Goal: Transaction & Acquisition: Purchase product/service

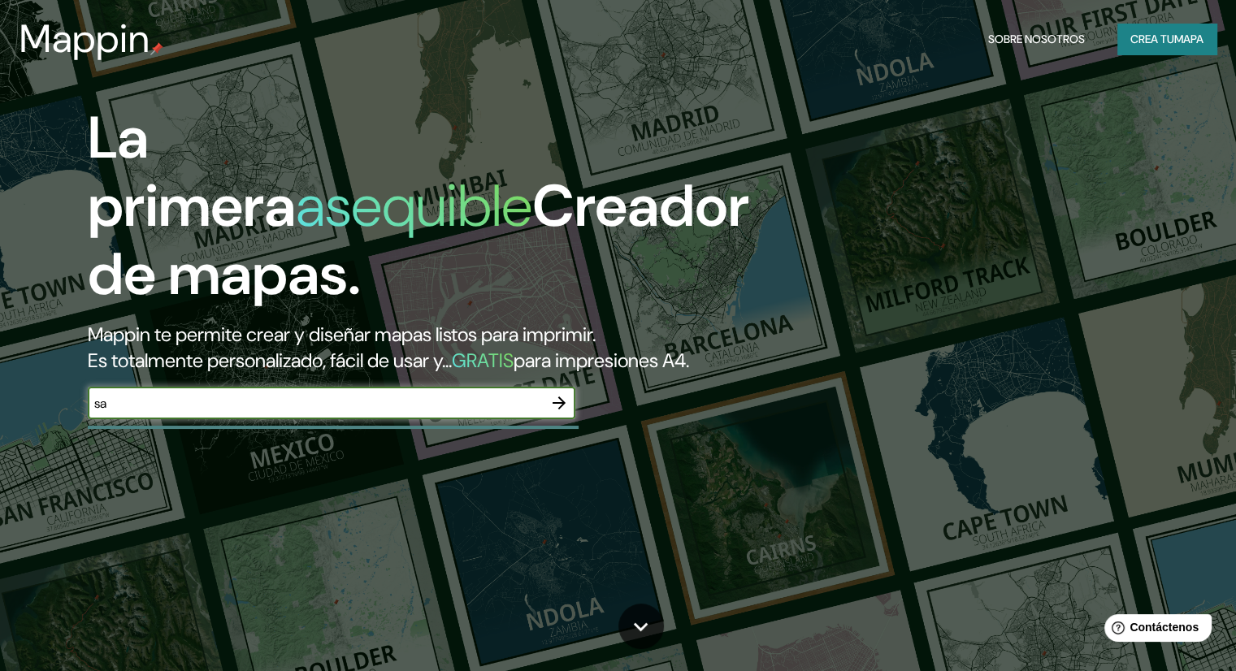
type input "s"
type input "san [PERSON_NAME], [GEOGRAPHIC_DATA]"
click at [565, 413] on icon "button" at bounding box center [559, 403] width 20 height 20
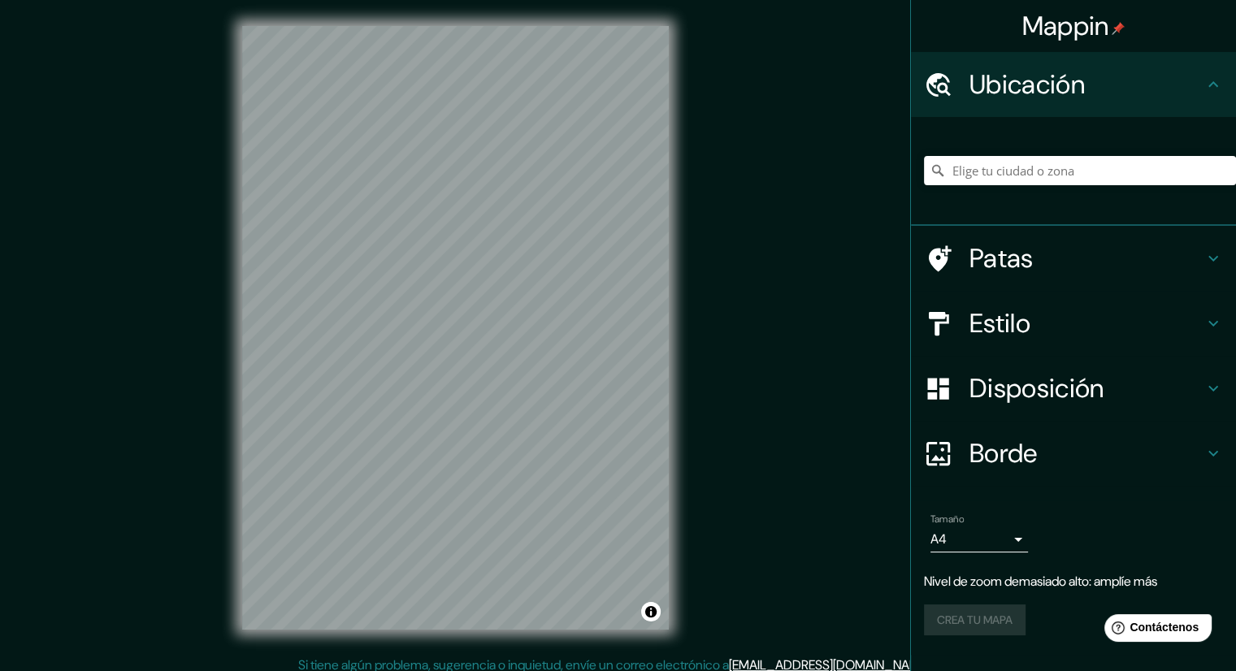
click at [380, 671] on html "Mappin Ubicación Patas Estilo Disposición Borde Elige un borde. Consejo : puede…" at bounding box center [618, 335] width 1236 height 671
click at [1018, 81] on font "Ubicación" at bounding box center [1027, 84] width 115 height 34
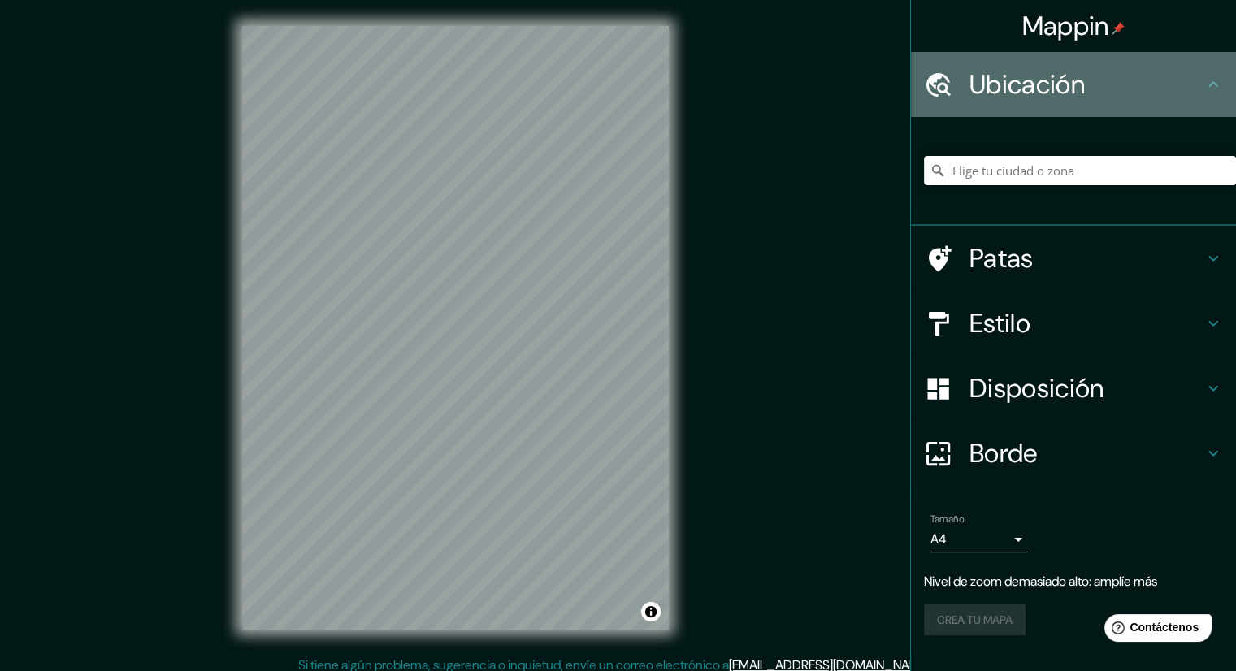
click at [988, 79] on font "Ubicación" at bounding box center [1027, 84] width 115 height 34
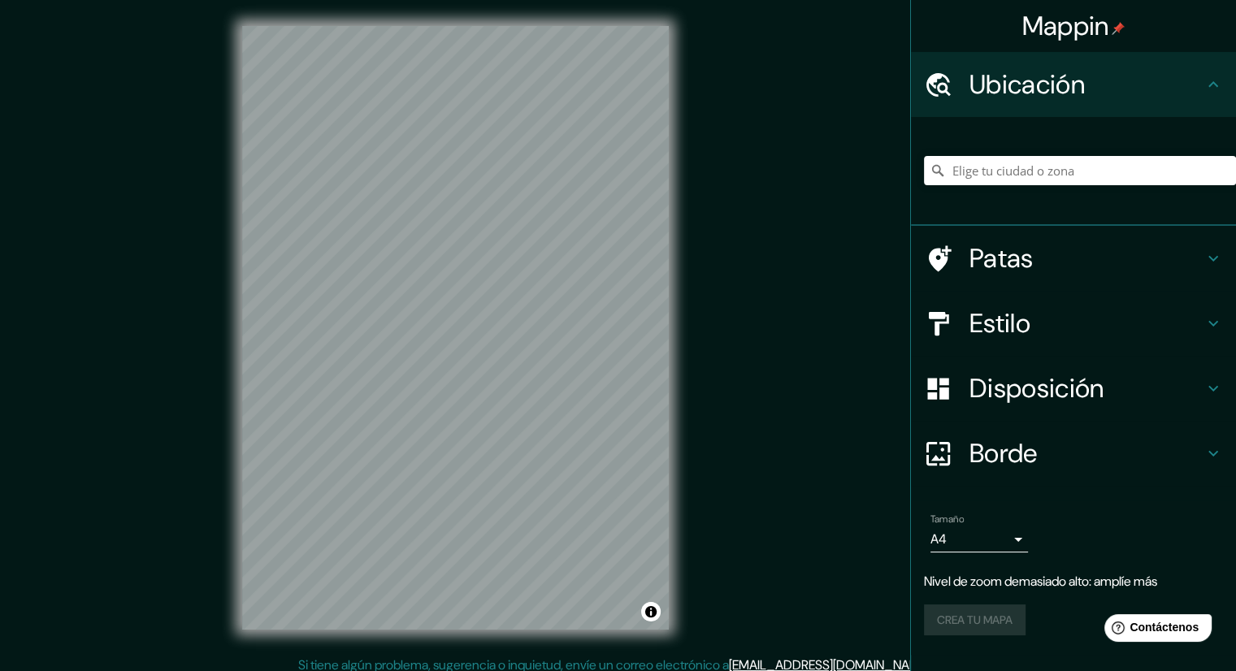
click at [960, 79] on div at bounding box center [947, 85] width 46 height 28
click at [997, 177] on input "Elige tu ciudad o zona" at bounding box center [1080, 170] width 312 height 29
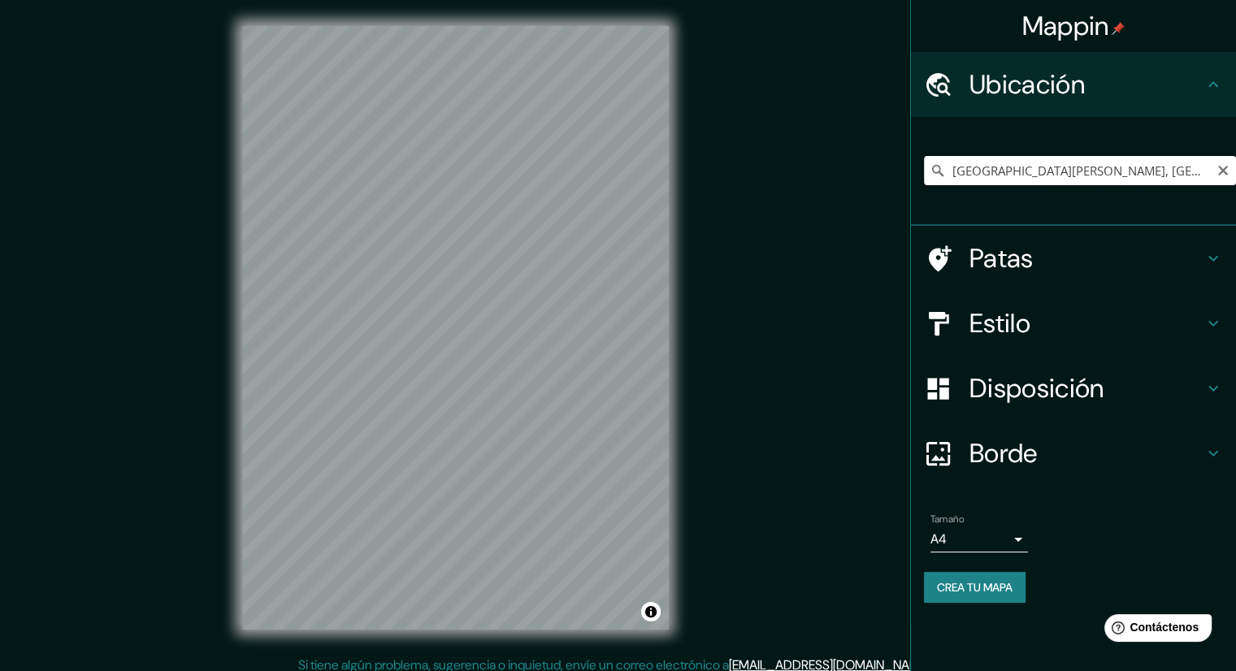
click at [1057, 166] on input "[GEOGRAPHIC_DATA][PERSON_NAME], [GEOGRAPHIC_DATA], [GEOGRAPHIC_DATA]" at bounding box center [1080, 170] width 312 height 29
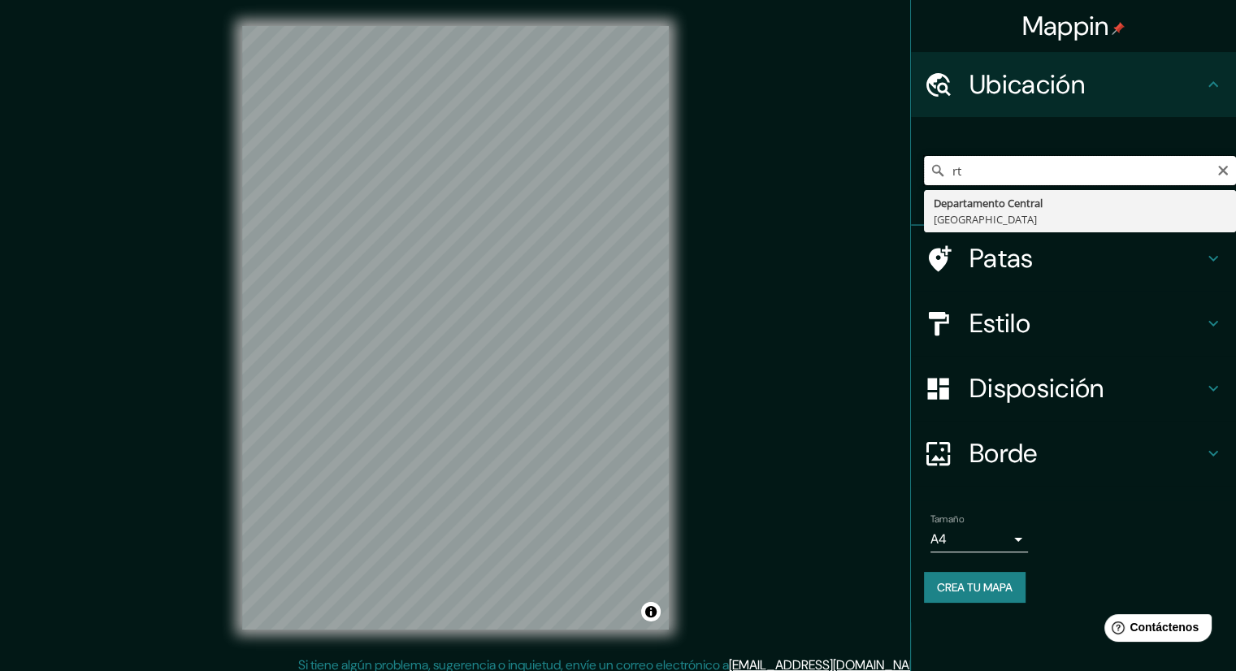
type input "r"
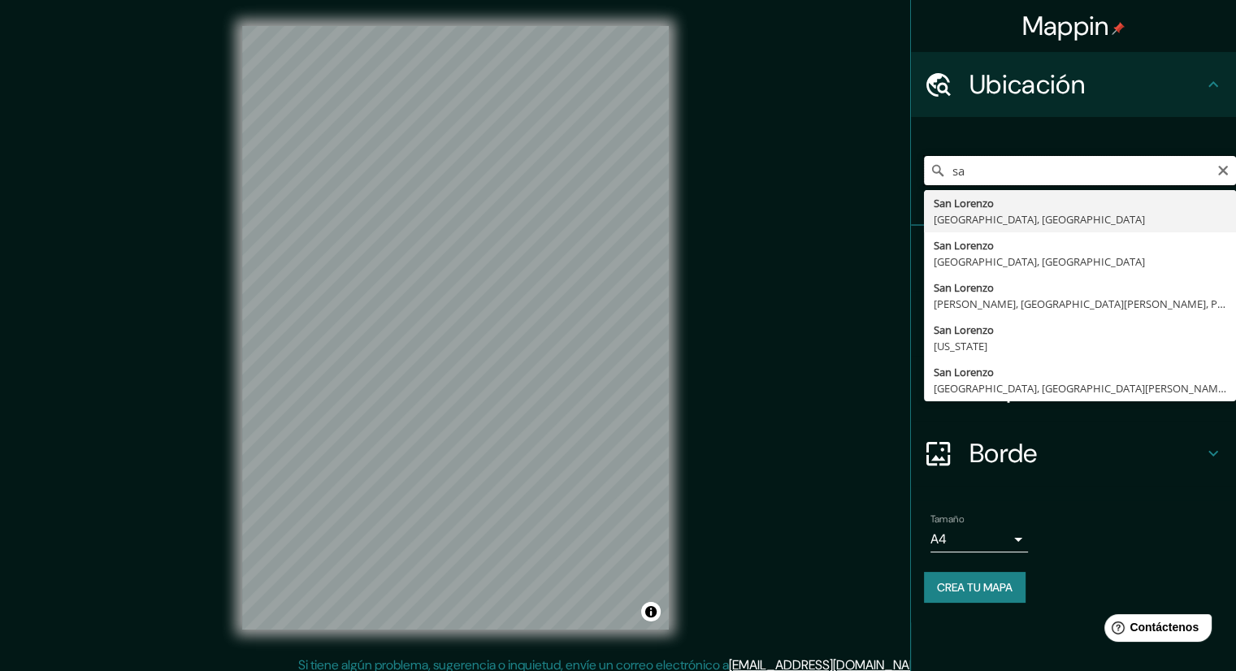
type input "s"
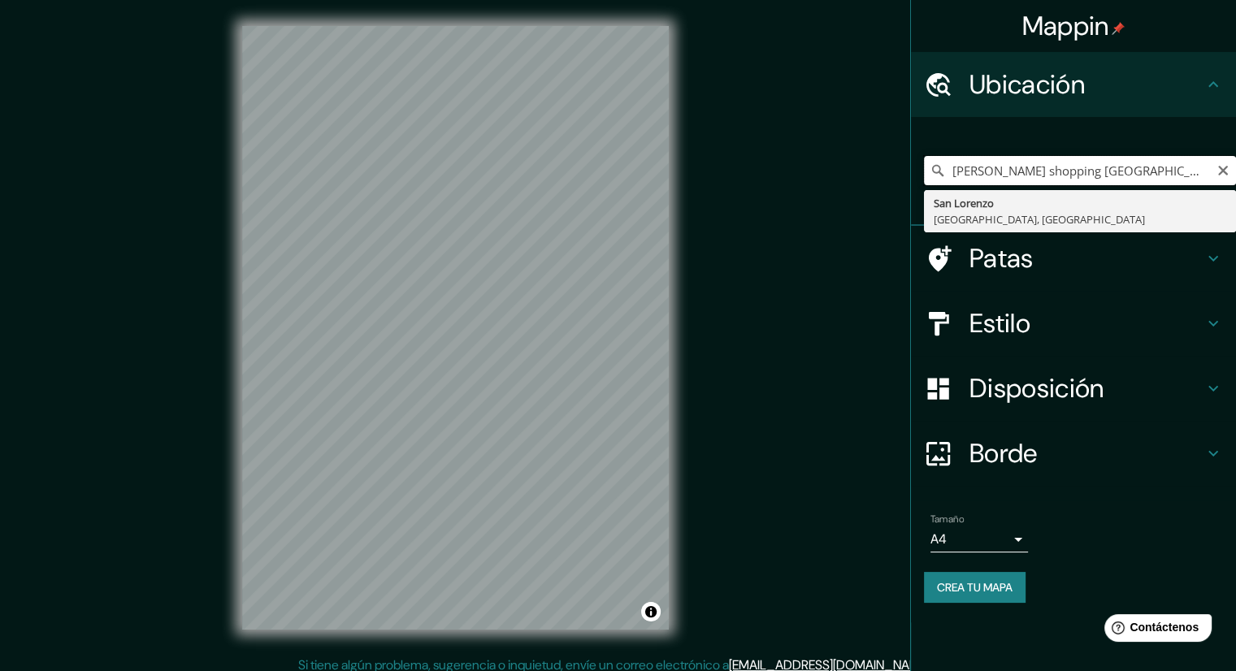
type input "[GEOGRAPHIC_DATA][PERSON_NAME], [GEOGRAPHIC_DATA], [GEOGRAPHIC_DATA]"
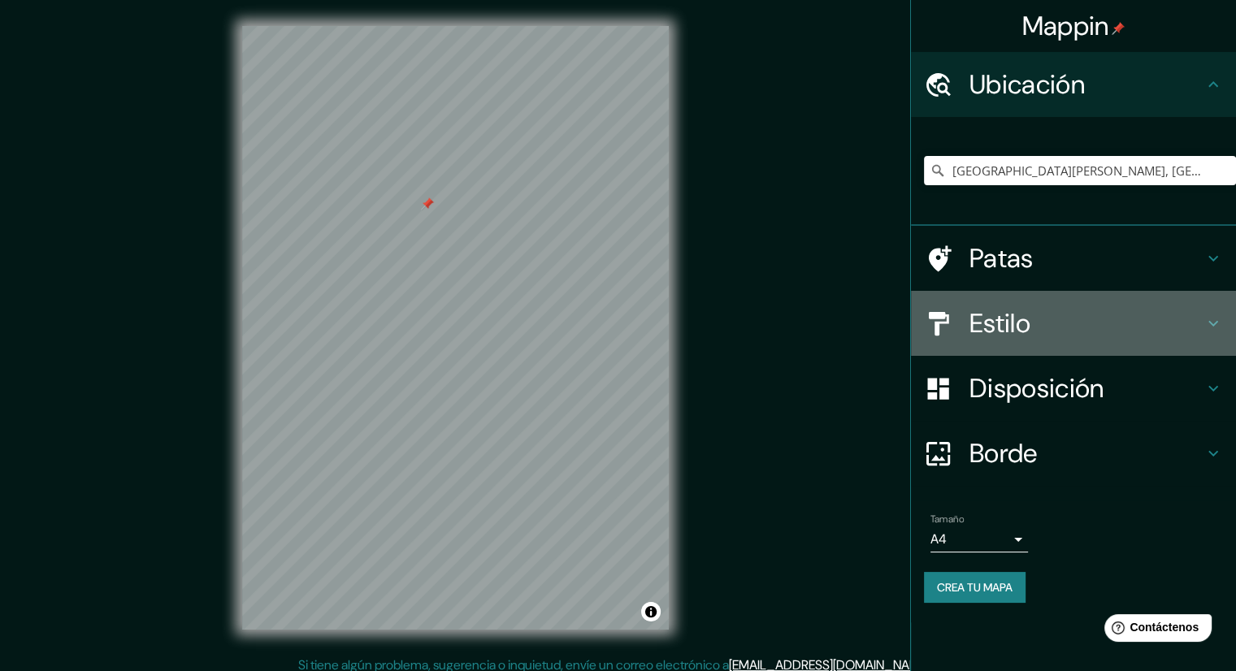
click at [1002, 316] on font "Estilo" at bounding box center [1000, 323] width 61 height 34
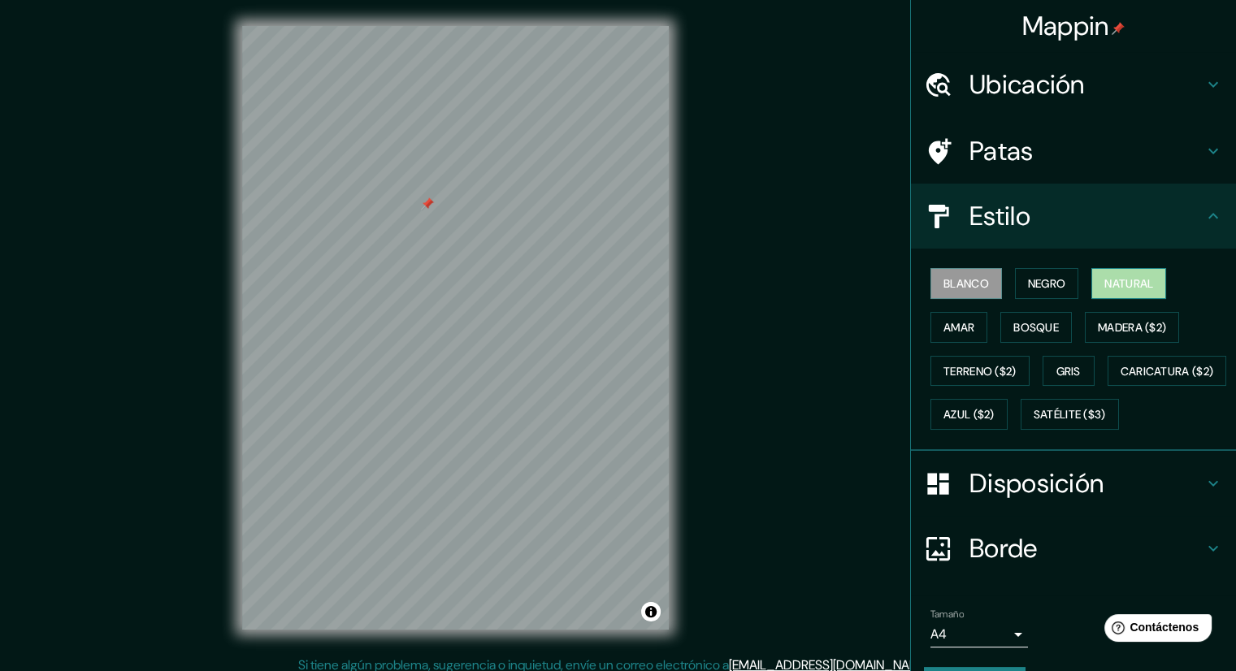
click at [1127, 287] on font "Natural" at bounding box center [1129, 283] width 49 height 15
click at [1047, 284] on font "Negro" at bounding box center [1047, 283] width 38 height 15
click at [971, 289] on font "Blanco" at bounding box center [967, 283] width 46 height 15
click at [953, 321] on font "Amar" at bounding box center [959, 327] width 31 height 15
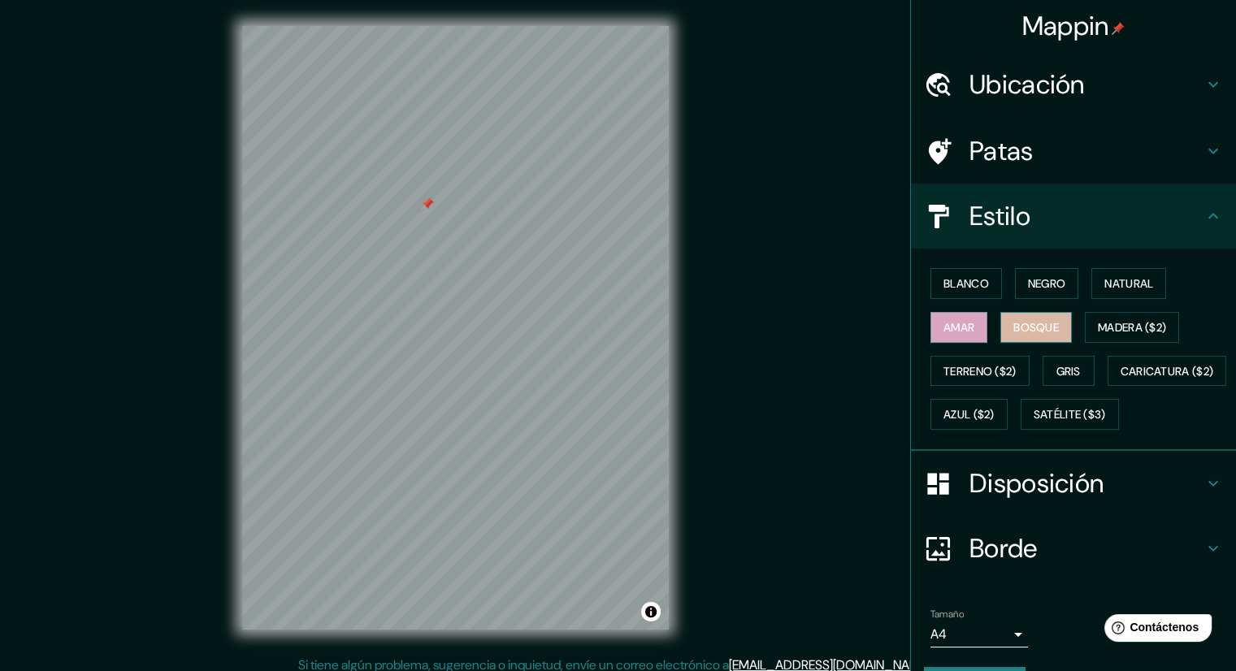
click at [1018, 331] on font "Bosque" at bounding box center [1037, 327] width 46 height 15
click at [1116, 328] on font "Madera ($2)" at bounding box center [1132, 327] width 68 height 15
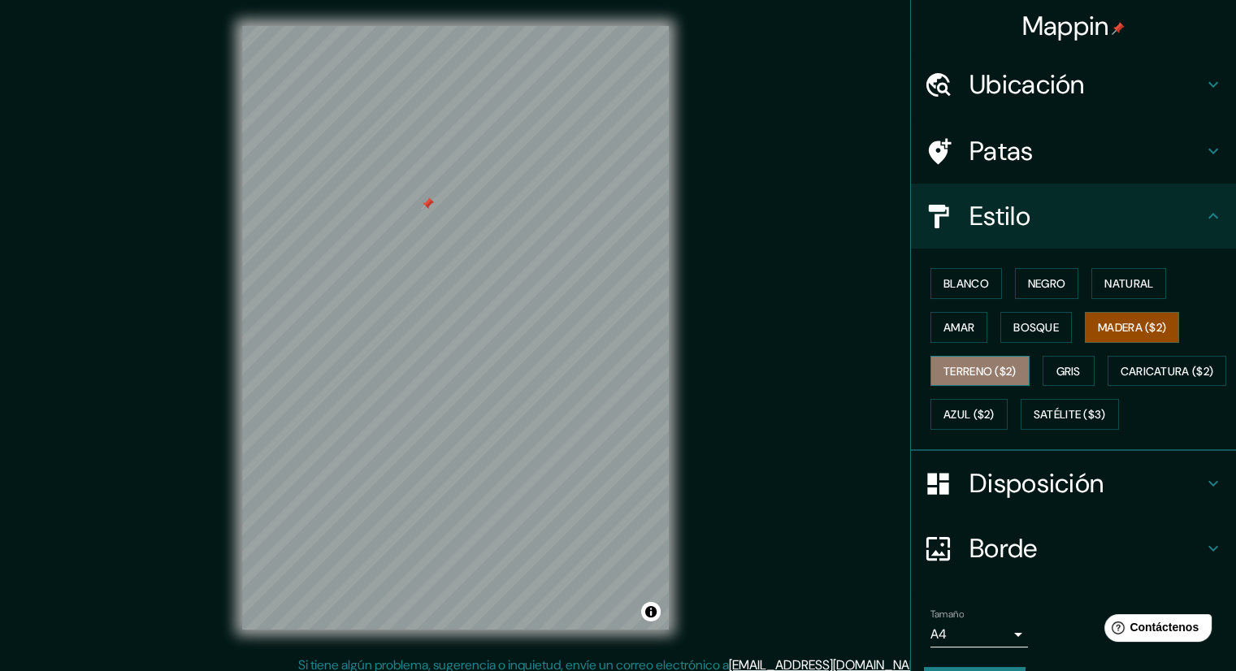
click at [956, 371] on font "Terreno ($2)" at bounding box center [980, 371] width 73 height 15
click at [1063, 365] on font "Gris" at bounding box center [1069, 371] width 24 height 15
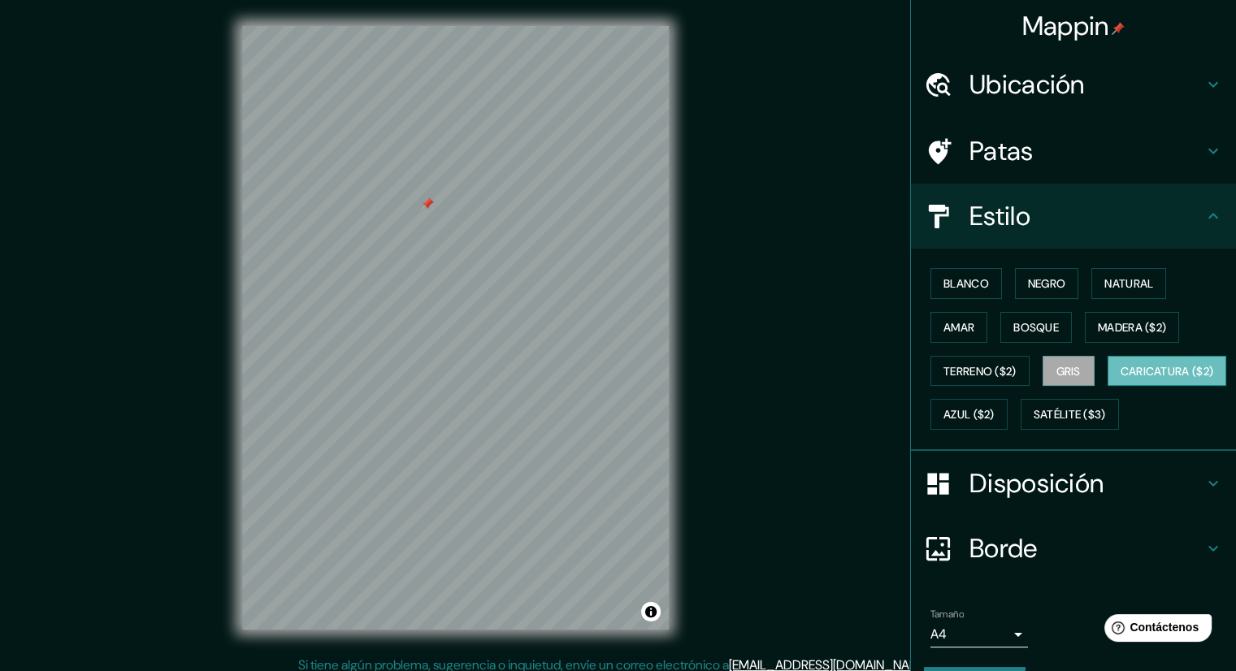
click at [1121, 379] on font "Caricatura ($2)" at bounding box center [1167, 371] width 93 height 15
click at [944, 274] on font "Blanco" at bounding box center [967, 283] width 46 height 21
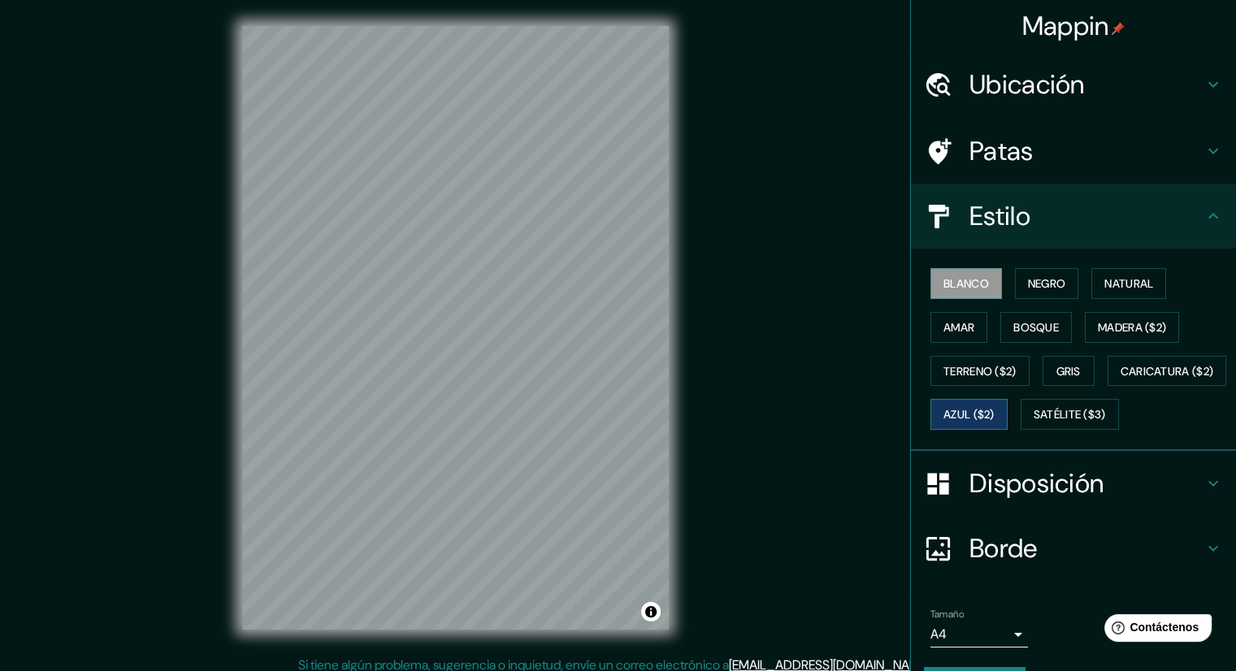
click at [995, 411] on font "Azul ($2)" at bounding box center [969, 415] width 51 height 15
click at [1034, 423] on font "Satélite ($3)" at bounding box center [1070, 415] width 72 height 15
click at [968, 287] on font "Blanco" at bounding box center [967, 283] width 46 height 15
click at [544, 381] on div at bounding box center [546, 377] width 13 height 13
click at [544, 376] on div at bounding box center [546, 377] width 13 height 13
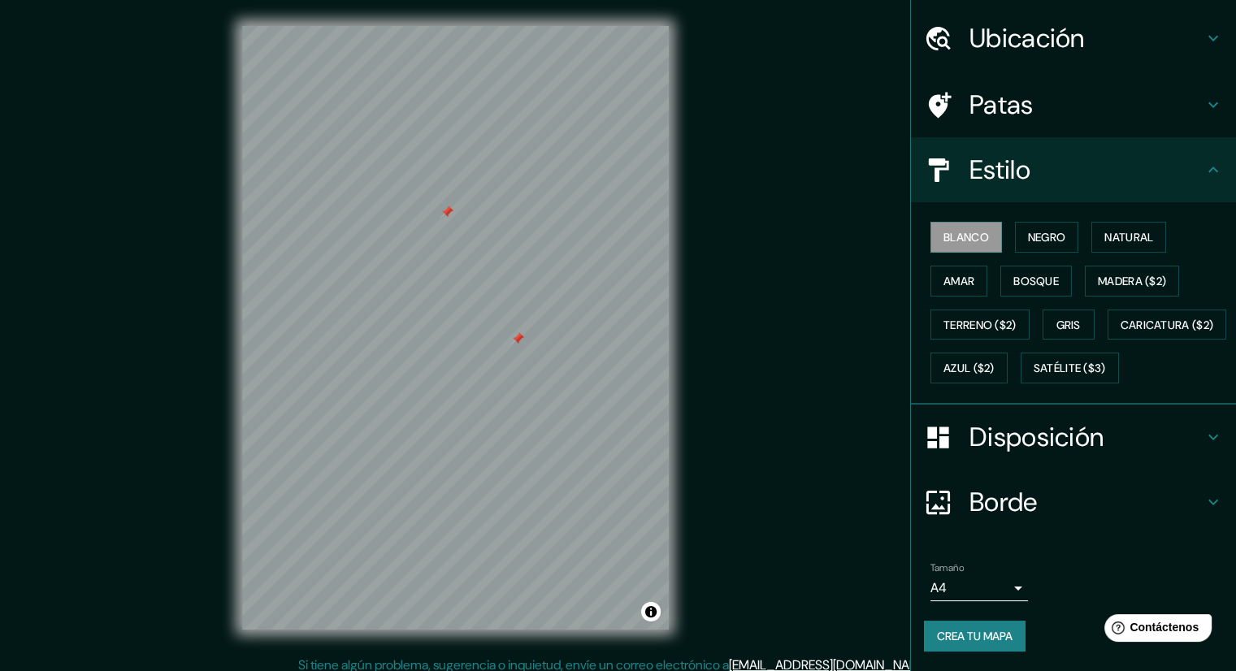
scroll to position [86, 0]
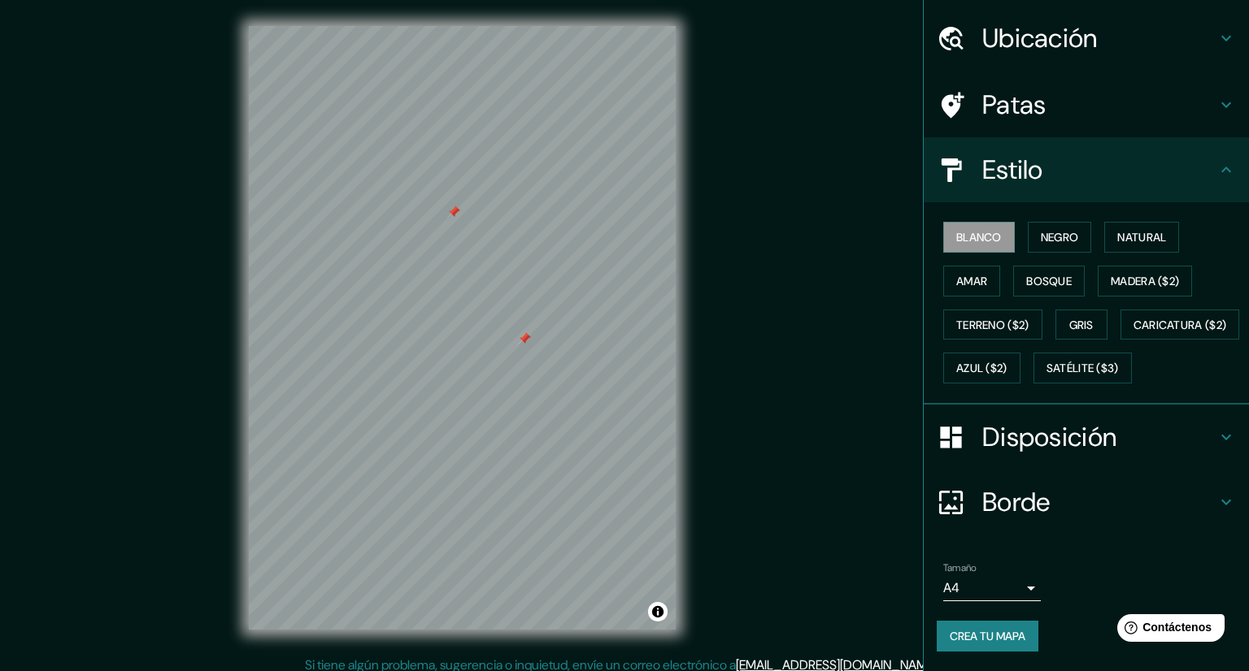
click at [996, 579] on body "Mappin Ubicación [GEOGRAPHIC_DATA][PERSON_NAME], [GEOGRAPHIC_DATA], [GEOGRAPHIC…" at bounding box center [624, 335] width 1249 height 671
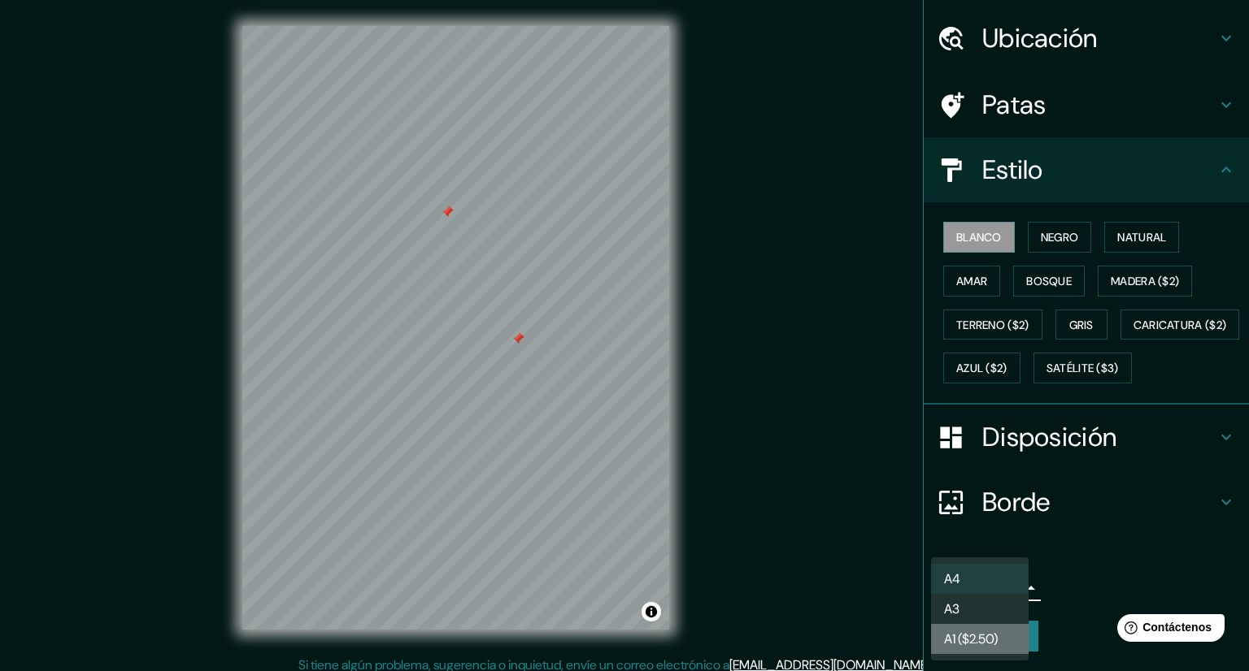
click at [995, 645] on font "A1 ($2.50)" at bounding box center [971, 639] width 54 height 17
click at [1008, 589] on body "Mappin Ubicación [GEOGRAPHIC_DATA][PERSON_NAME], [GEOGRAPHIC_DATA], [GEOGRAPHIC…" at bounding box center [624, 335] width 1249 height 671
click at [995, 608] on li "A3" at bounding box center [980, 609] width 98 height 30
type input "a4"
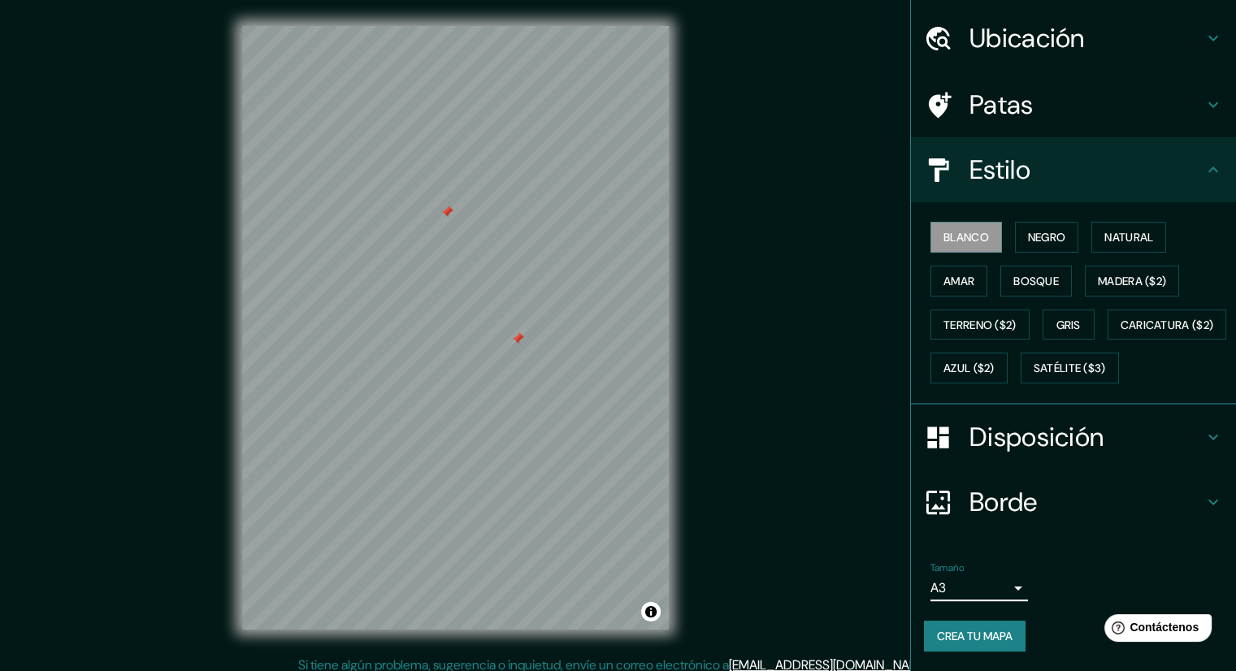
click at [1042, 89] on h4 "Patas" at bounding box center [1087, 105] width 234 height 33
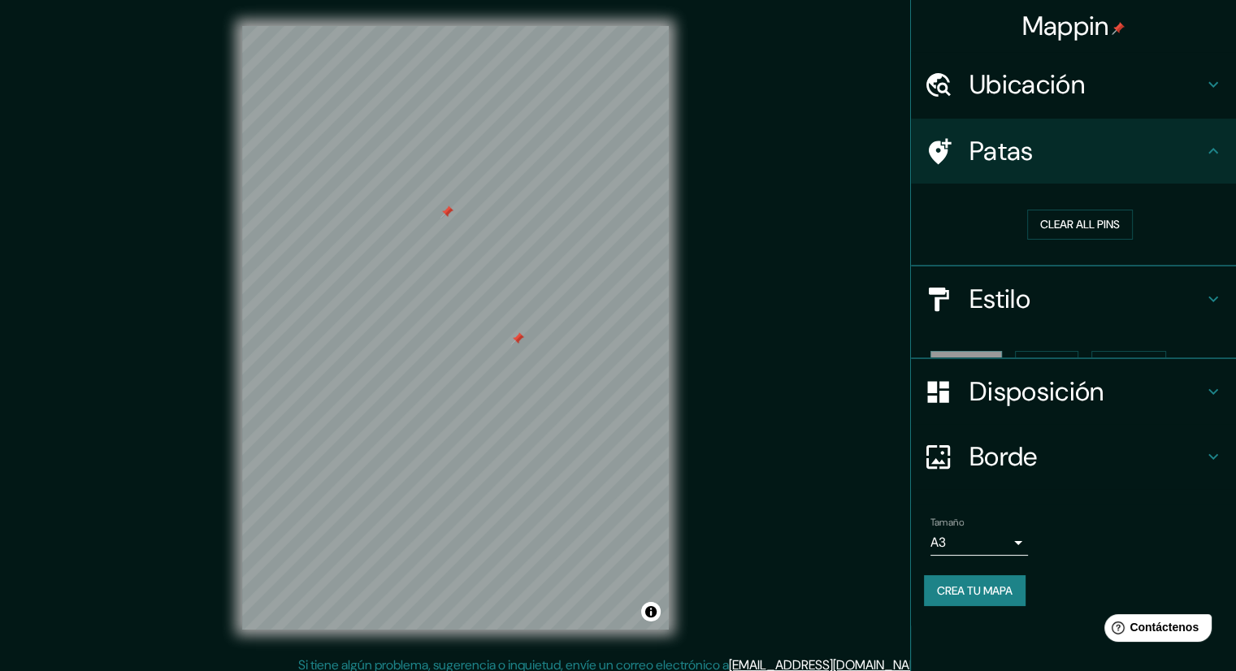
scroll to position [0, 0]
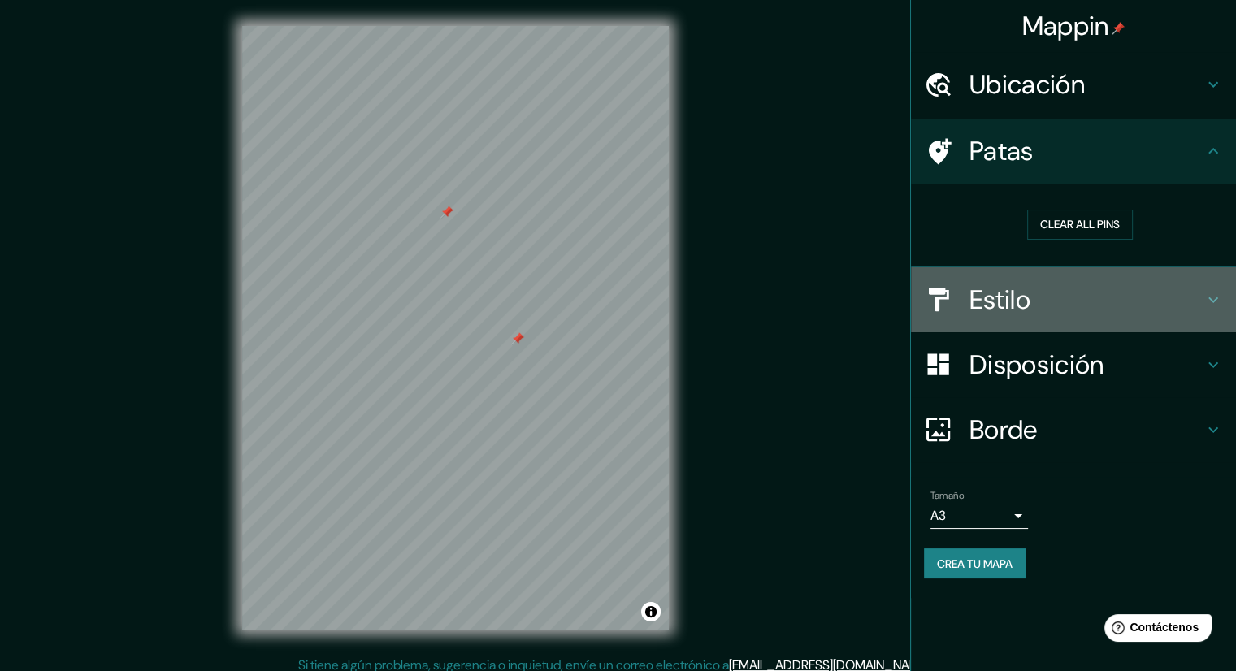
click at [1004, 300] on font "Estilo" at bounding box center [1000, 300] width 61 height 34
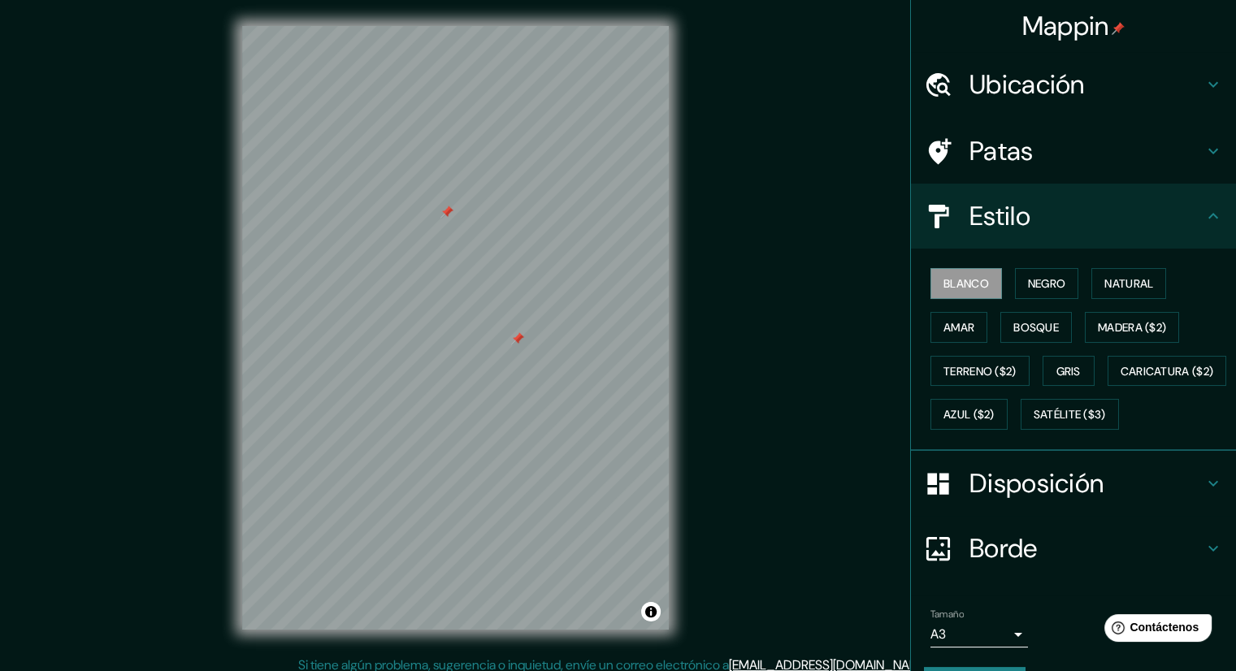
click at [1018, 501] on font "Disposición" at bounding box center [1037, 484] width 134 height 34
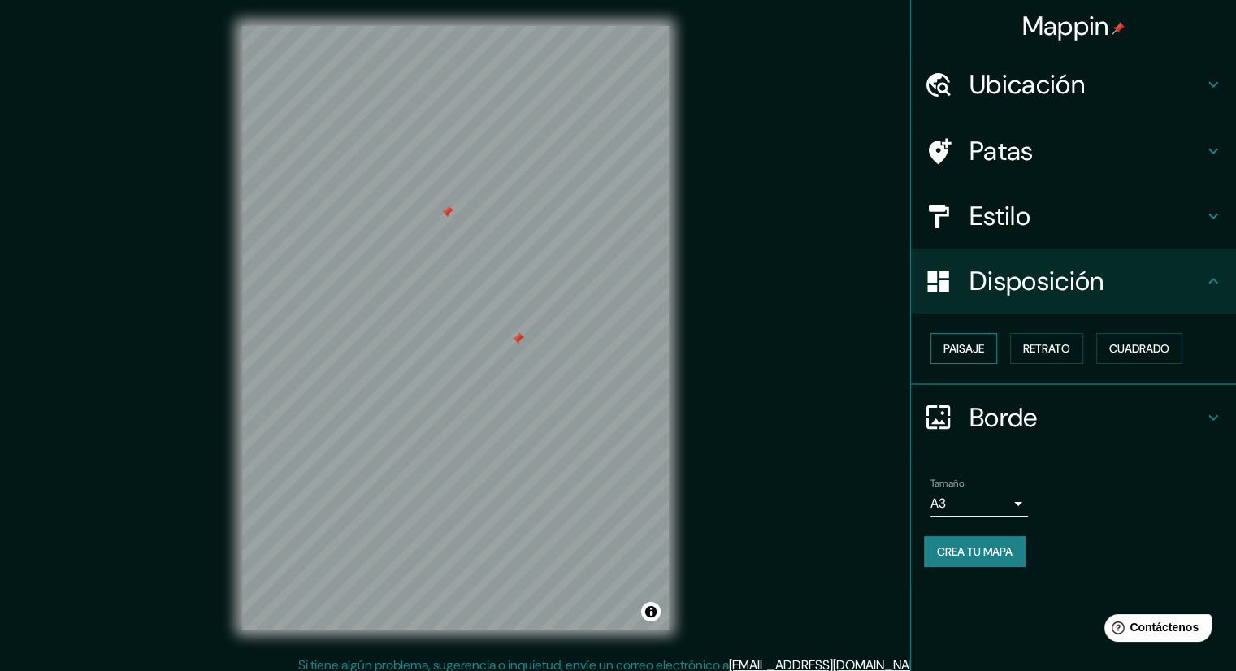
click at [956, 339] on font "Paisaje" at bounding box center [964, 348] width 41 height 21
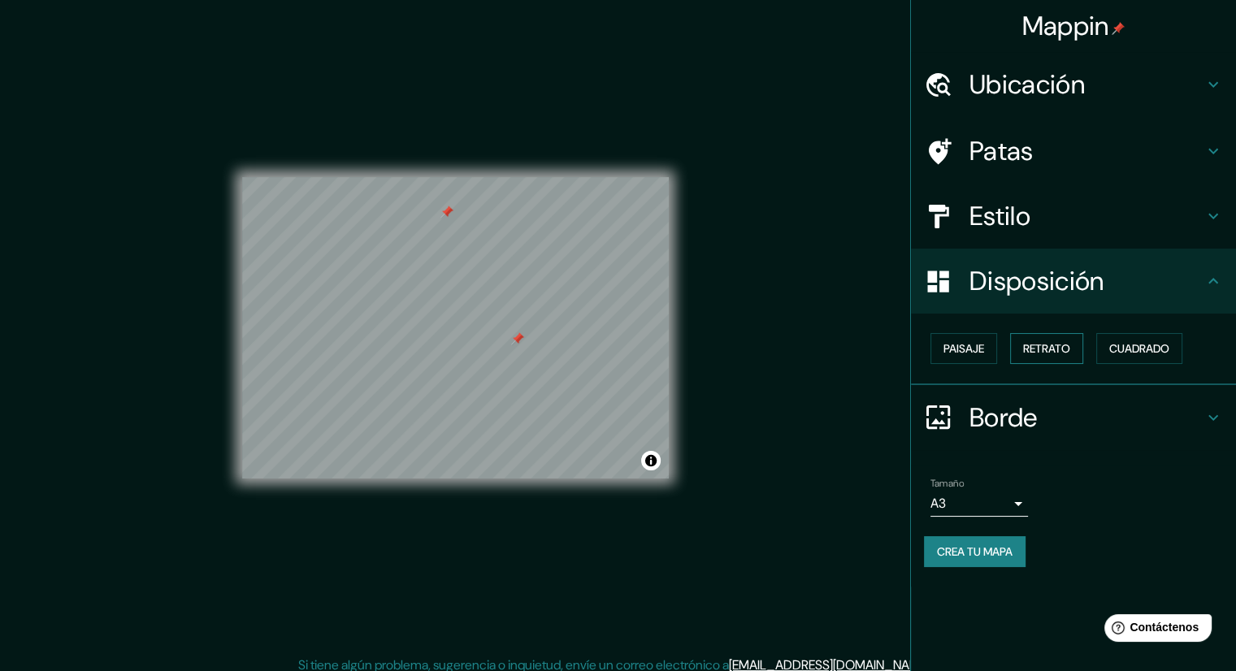
click at [1048, 351] on font "Retrato" at bounding box center [1046, 348] width 47 height 15
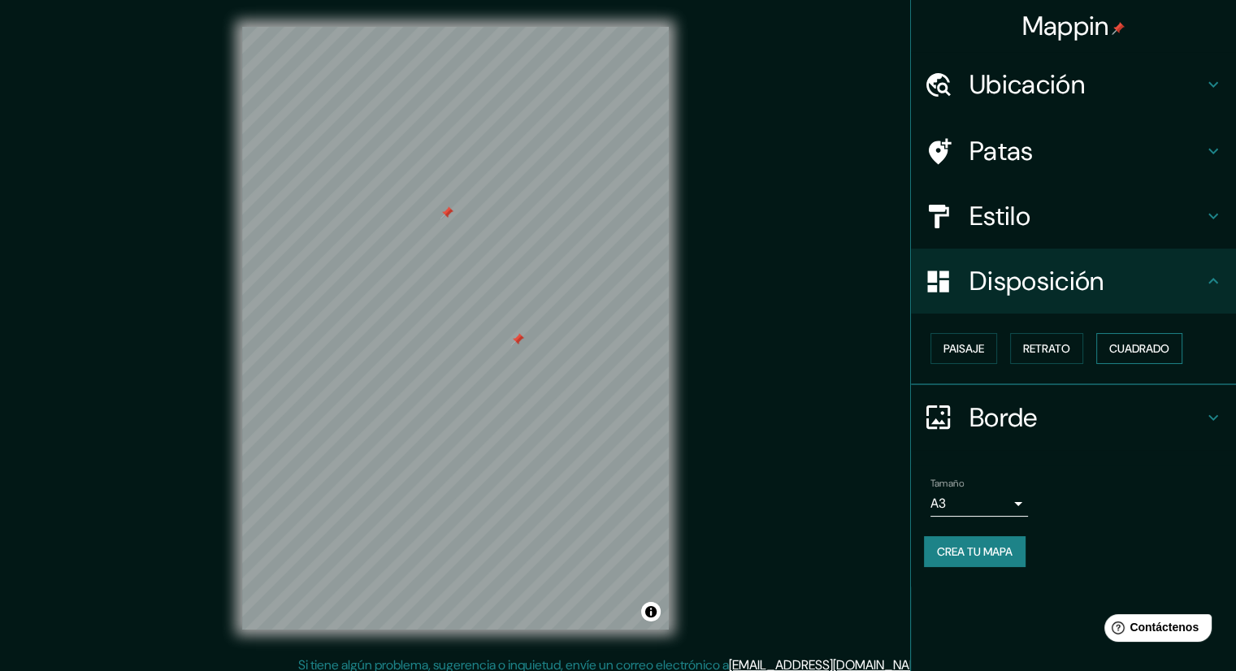
click at [1170, 346] on font "Cuadrado" at bounding box center [1140, 348] width 60 height 15
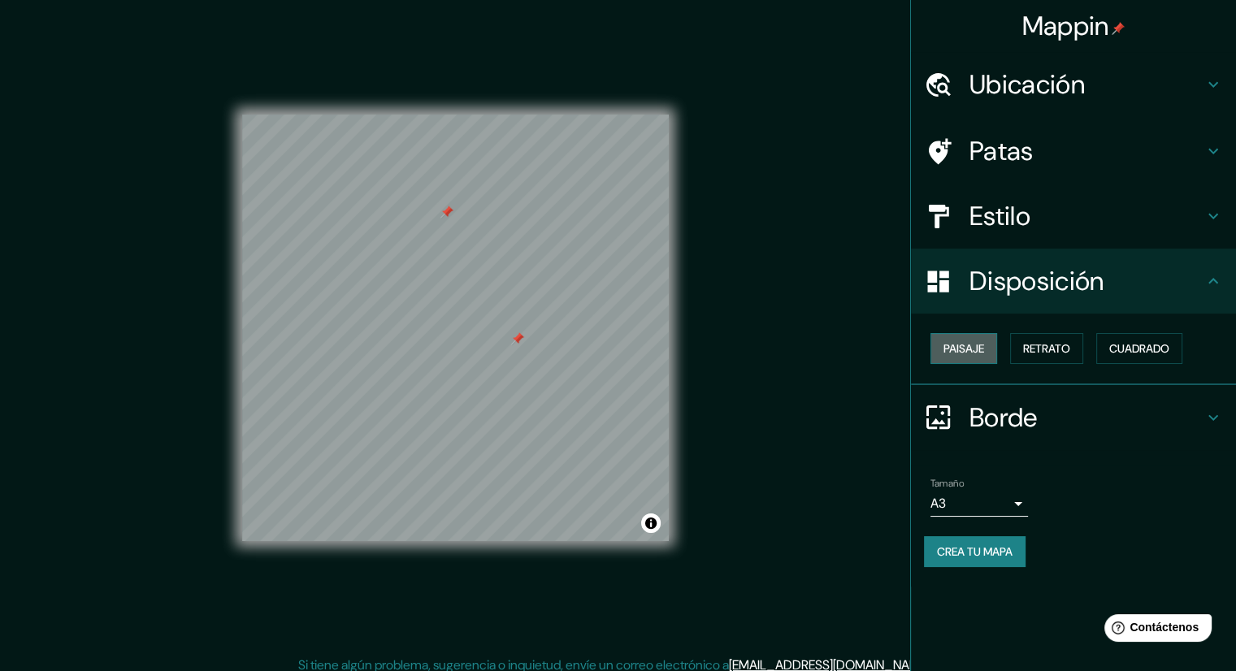
click at [972, 348] on font "Paisaje" at bounding box center [964, 348] width 41 height 15
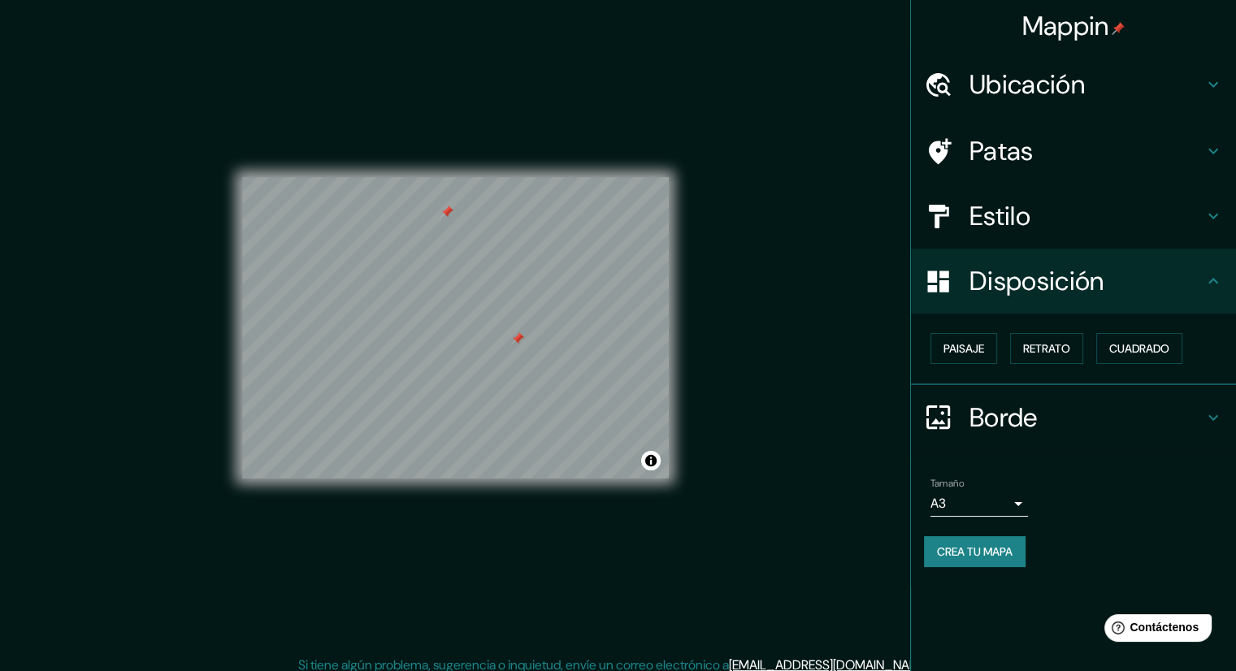
click at [1010, 427] on font "Borde" at bounding box center [1004, 418] width 68 height 34
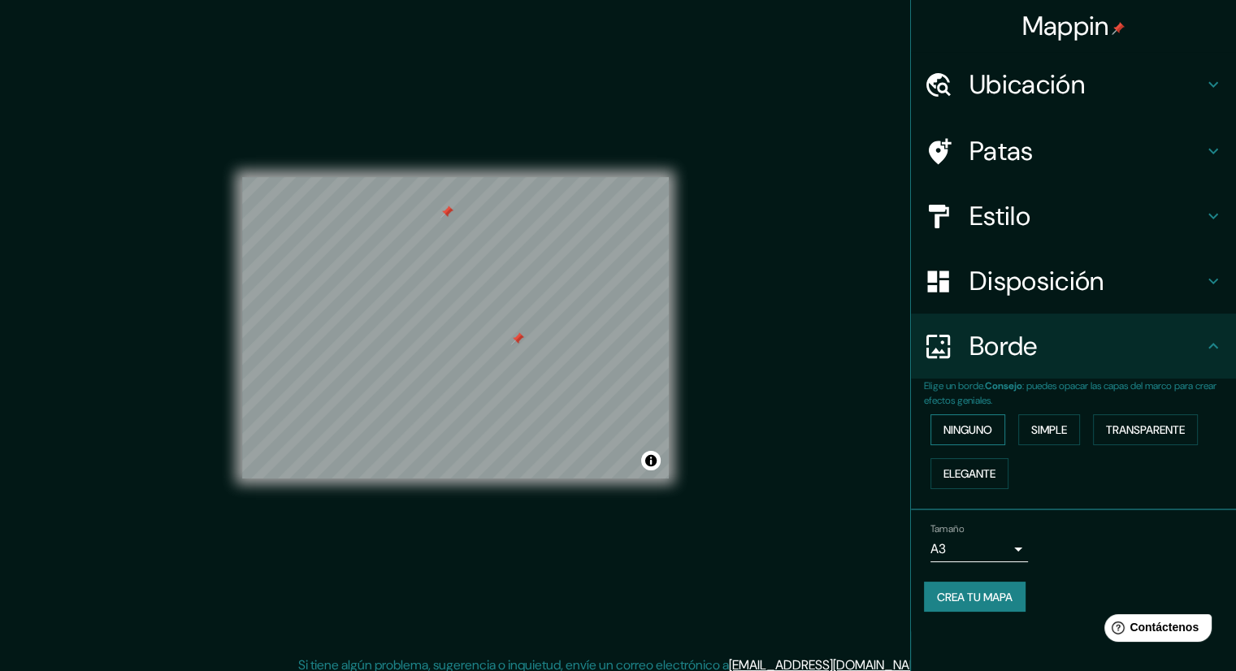
click at [965, 423] on font "Ninguno" at bounding box center [968, 430] width 49 height 15
click at [1067, 432] on font "Simple" at bounding box center [1049, 430] width 36 height 15
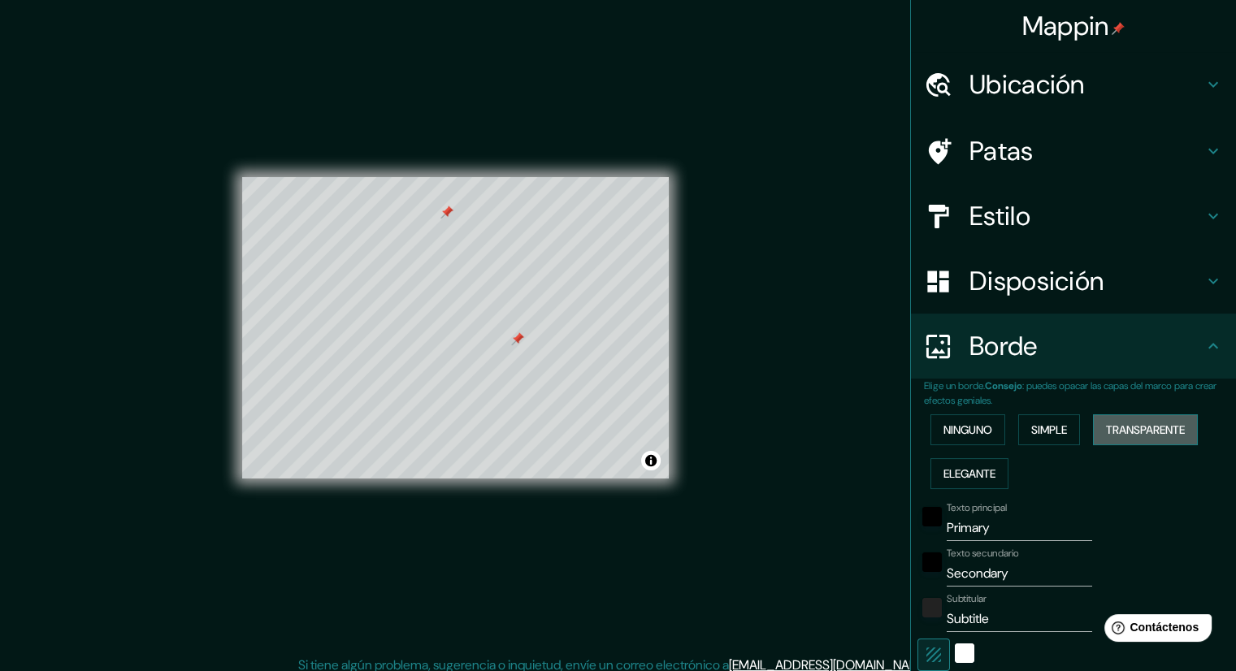
click at [1118, 433] on font "Transparente" at bounding box center [1145, 430] width 79 height 15
click at [965, 467] on font "Elegante" at bounding box center [970, 474] width 52 height 15
click at [1129, 433] on font "Transparente" at bounding box center [1145, 430] width 79 height 15
click at [986, 424] on button "Ninguno" at bounding box center [968, 430] width 75 height 31
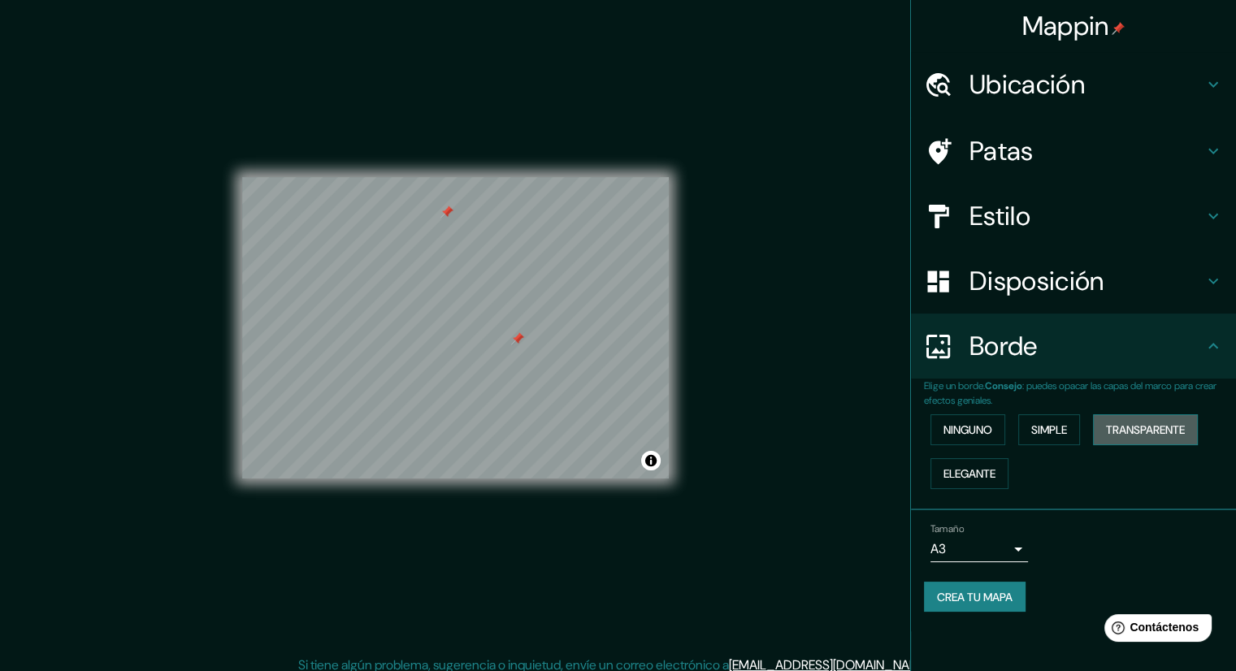
click at [1130, 432] on font "Transparente" at bounding box center [1145, 430] width 79 height 15
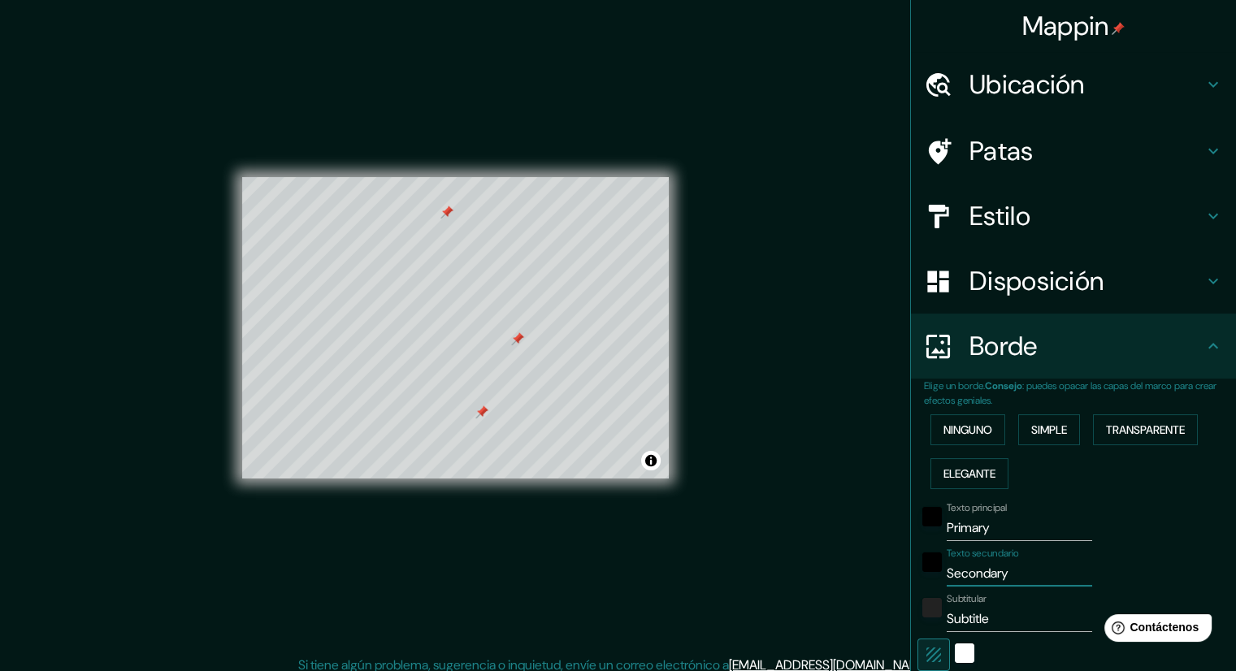
click at [998, 571] on input "Secondary" at bounding box center [1019, 574] width 145 height 26
type input "S"
click at [992, 530] on input "Primary" at bounding box center [1019, 528] width 145 height 26
type input "P"
click at [993, 615] on input "Subtitle" at bounding box center [1019, 619] width 145 height 26
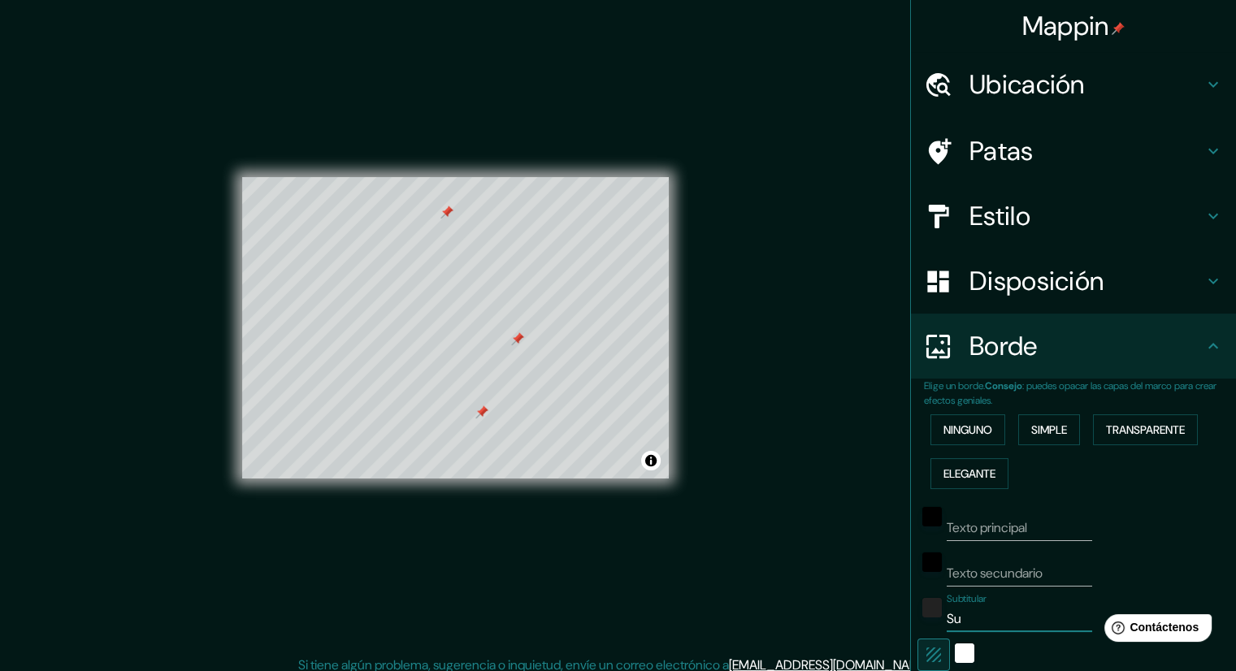
type input "S"
click at [958, 432] on font "Ninguno" at bounding box center [968, 430] width 49 height 15
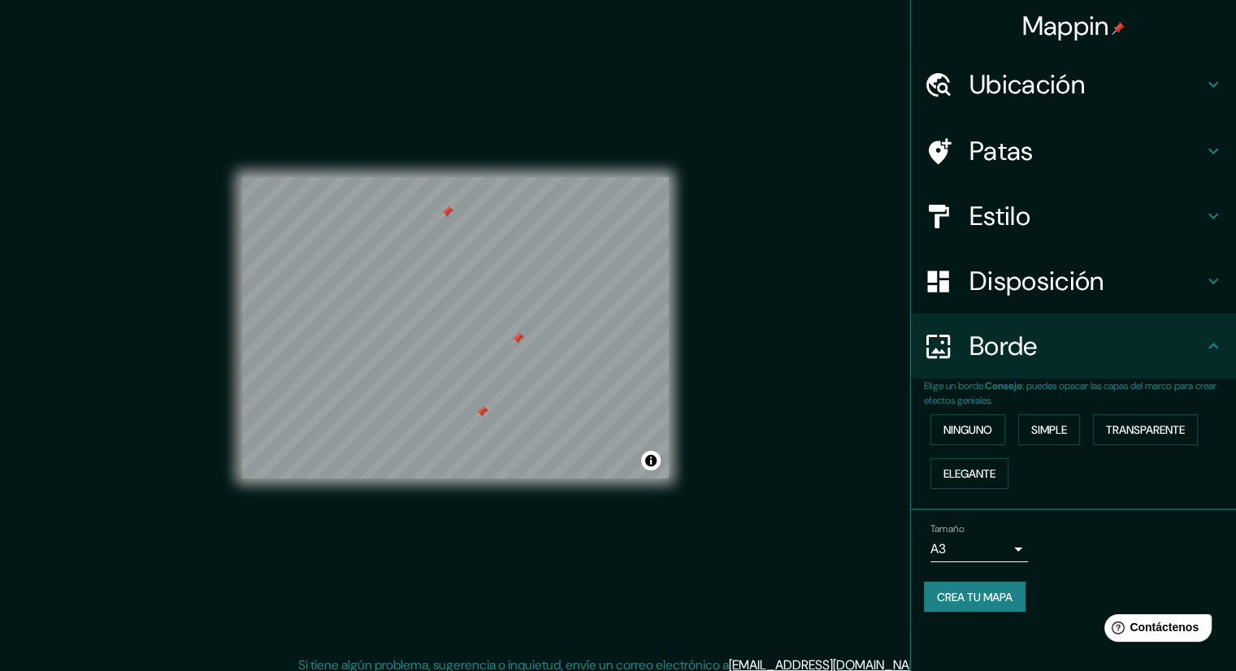
click at [1027, 202] on font "Estilo" at bounding box center [1000, 216] width 61 height 34
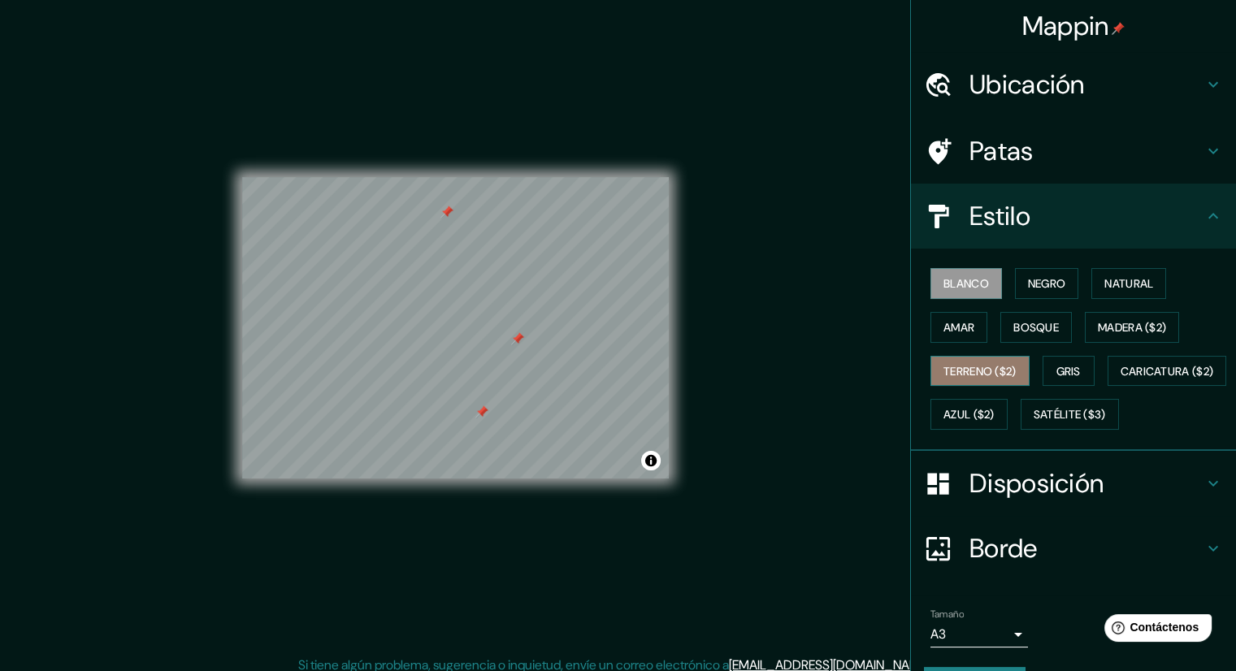
click at [964, 370] on font "Terreno ($2)" at bounding box center [980, 371] width 73 height 15
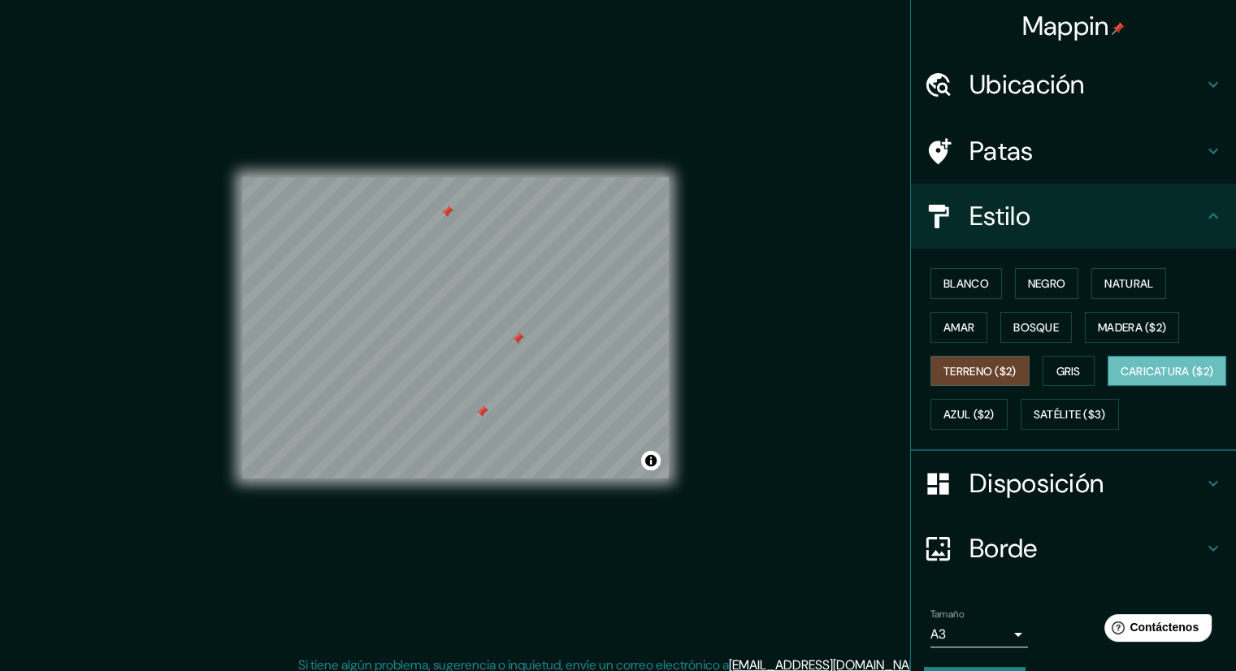
click at [1121, 379] on font "Caricatura ($2)" at bounding box center [1167, 371] width 93 height 15
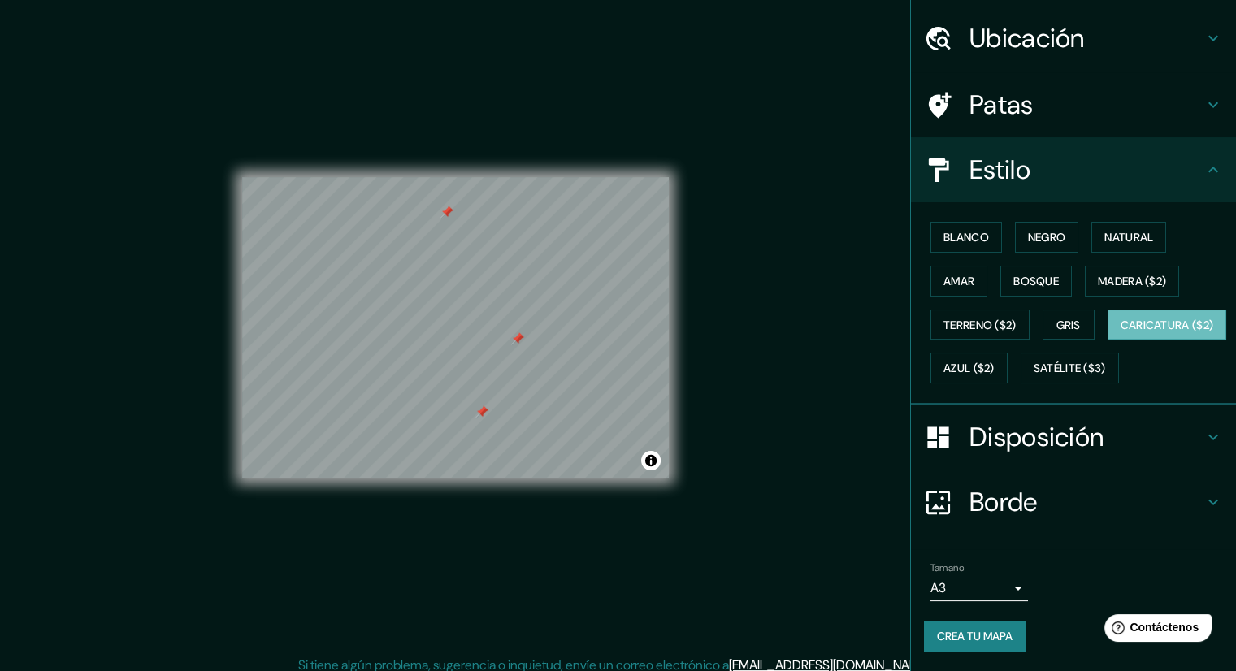
scroll to position [86, 0]
click at [973, 638] on font "Crea tu mapa" at bounding box center [975, 636] width 76 height 15
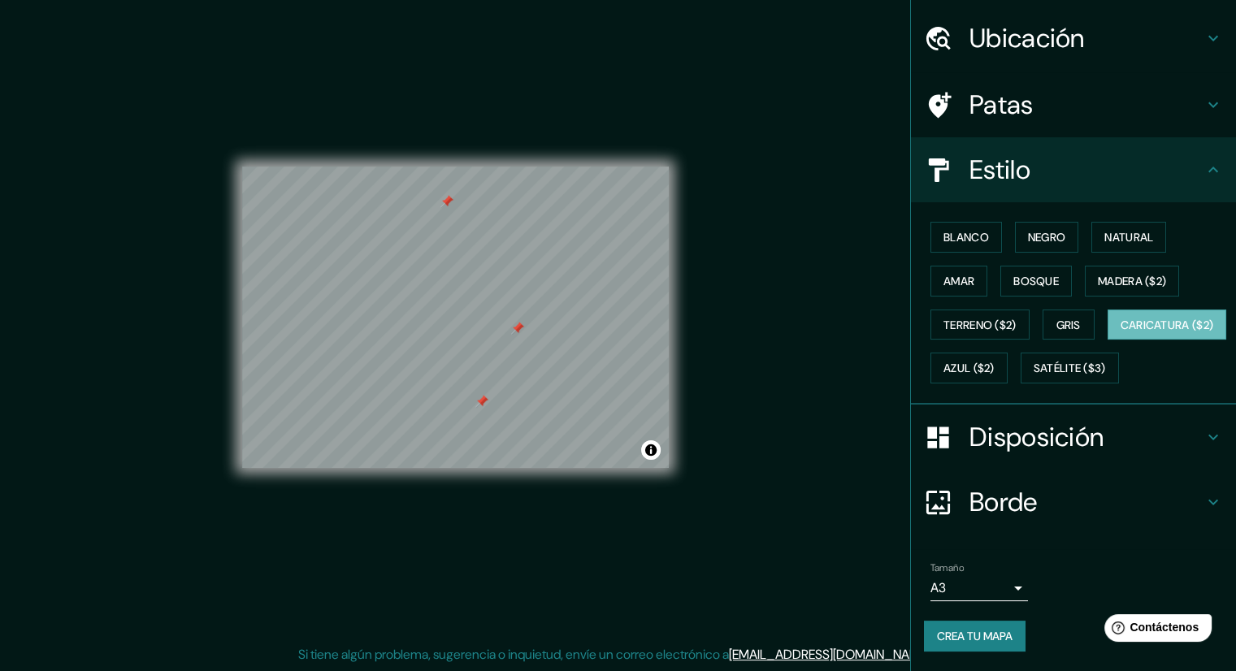
click at [960, 636] on font "Crea tu mapa" at bounding box center [975, 636] width 76 height 15
click at [940, 636] on font "Crea tu mapa" at bounding box center [975, 636] width 76 height 15
click at [650, 450] on button "Activar o desactivar atribución" at bounding box center [651, 451] width 20 height 20
click at [963, 629] on font "Crea tu mapa" at bounding box center [975, 636] width 76 height 15
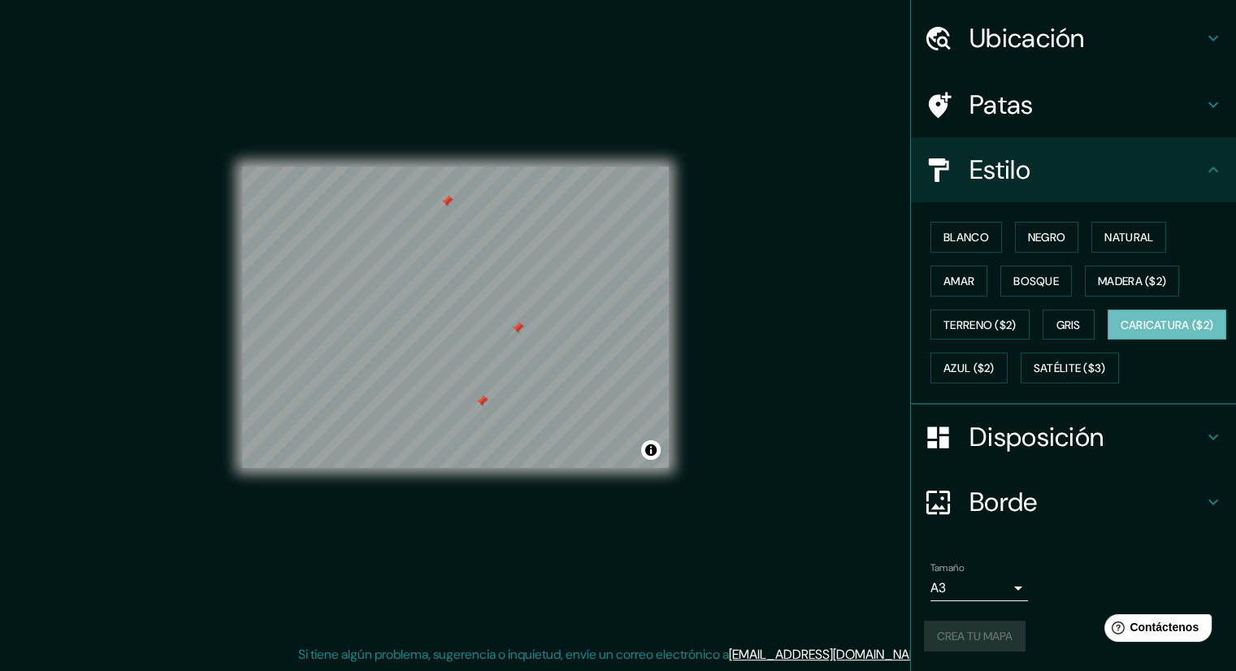
scroll to position [86, 0]
click at [516, 328] on div at bounding box center [517, 328] width 13 height 13
click at [519, 349] on div at bounding box center [519, 349] width 13 height 13
click at [525, 335] on div at bounding box center [522, 337] width 13 height 13
click at [487, 419] on div at bounding box center [483, 413] width 13 height 13
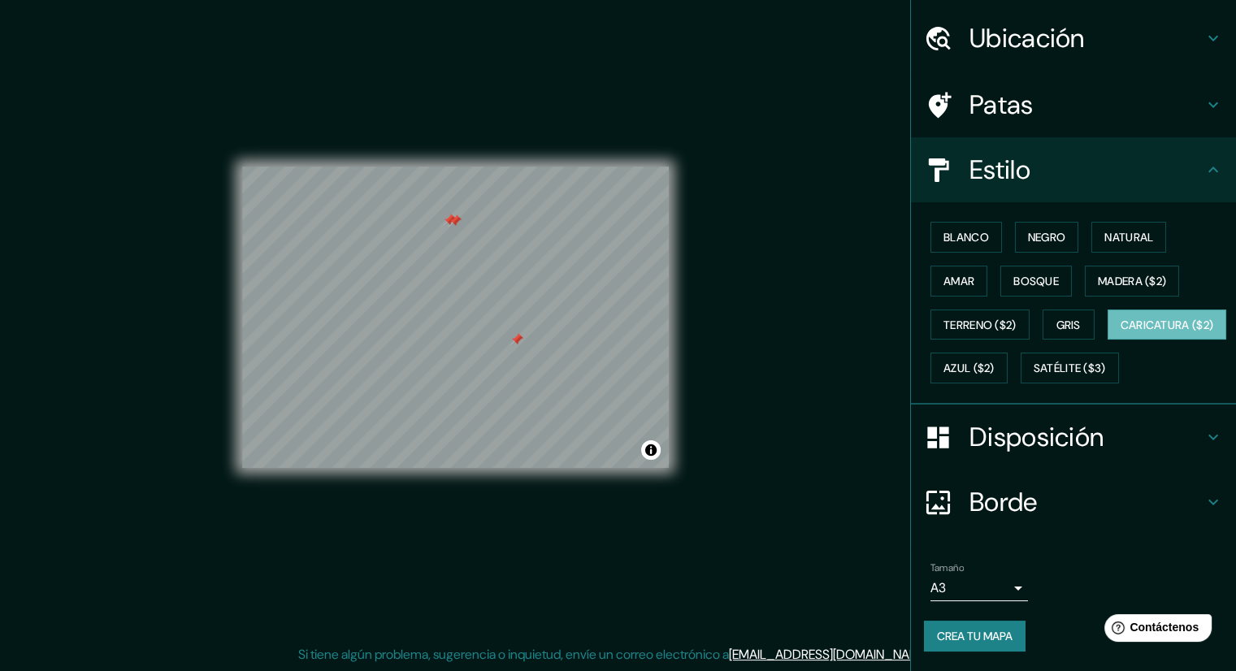
click at [452, 227] on div at bounding box center [455, 221] width 13 height 13
click at [450, 217] on div at bounding box center [449, 220] width 13 height 13
click at [952, 230] on font "Blanco" at bounding box center [967, 237] width 46 height 15
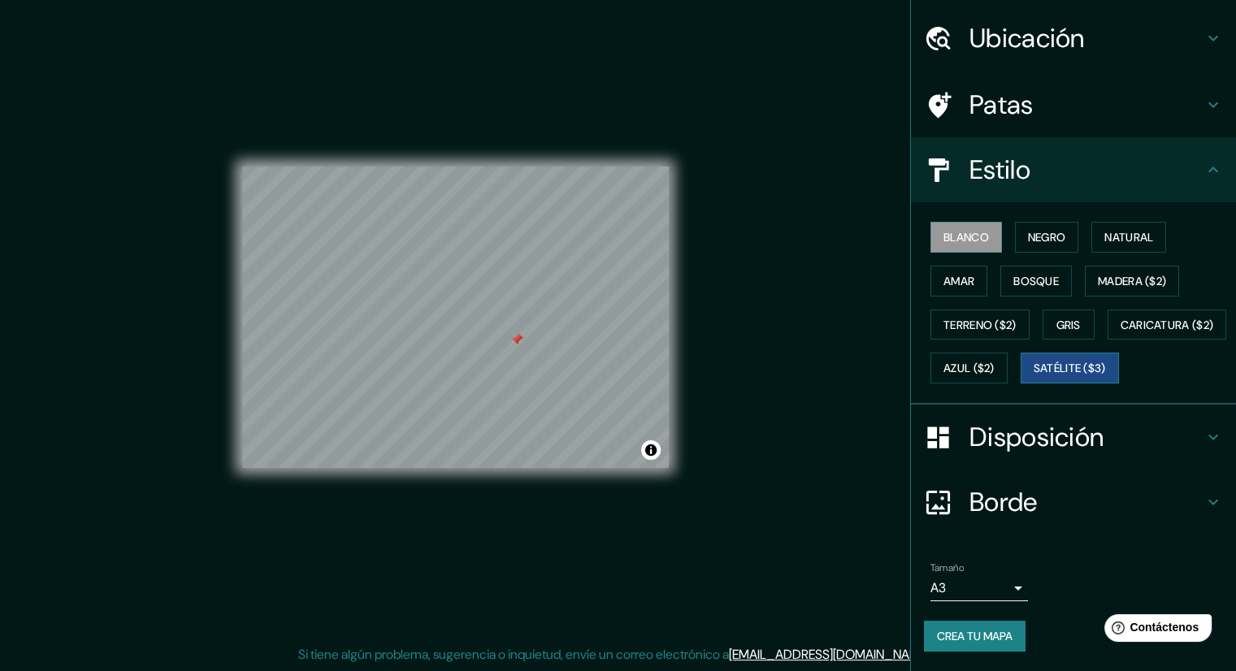
click at [1034, 375] on font "Satélite ($3)" at bounding box center [1070, 369] width 72 height 15
click at [944, 230] on font "Blanco" at bounding box center [967, 237] width 46 height 15
click at [985, 318] on font "Terreno ($2)" at bounding box center [980, 325] width 73 height 15
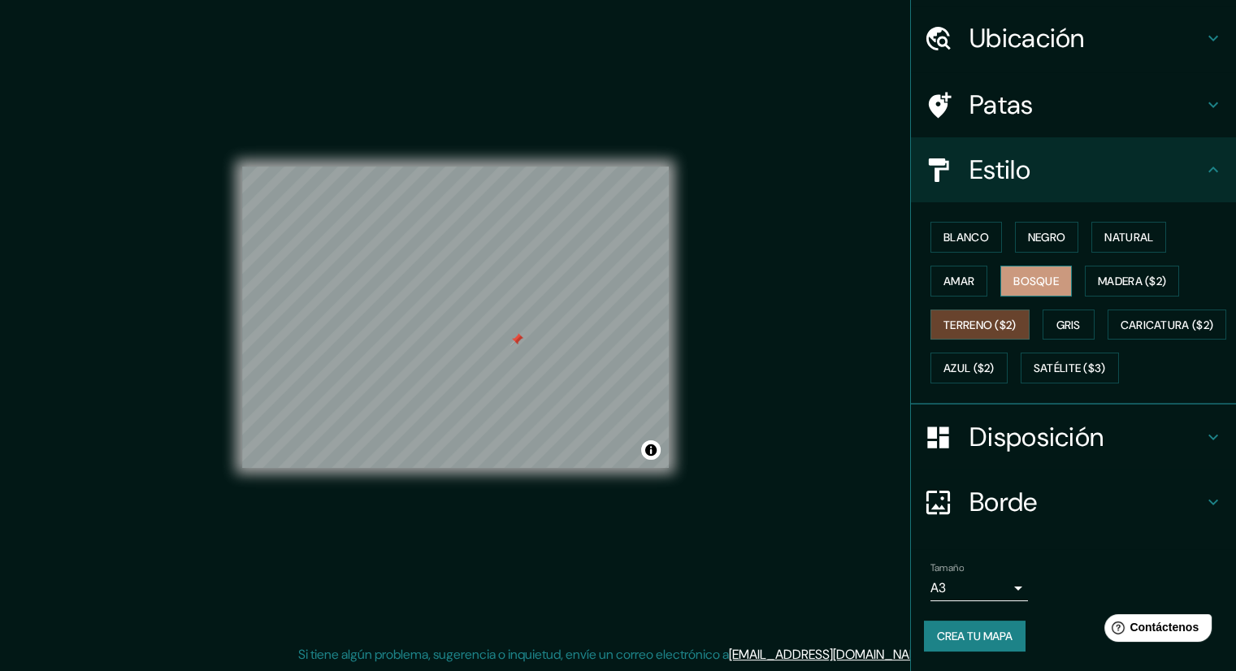
click at [1023, 274] on font "Bosque" at bounding box center [1037, 281] width 46 height 15
click at [1106, 274] on font "Madera ($2)" at bounding box center [1132, 281] width 68 height 15
click at [1033, 274] on font "Bosque" at bounding box center [1037, 281] width 46 height 15
click at [497, 271] on div at bounding box center [494, 269] width 13 height 13
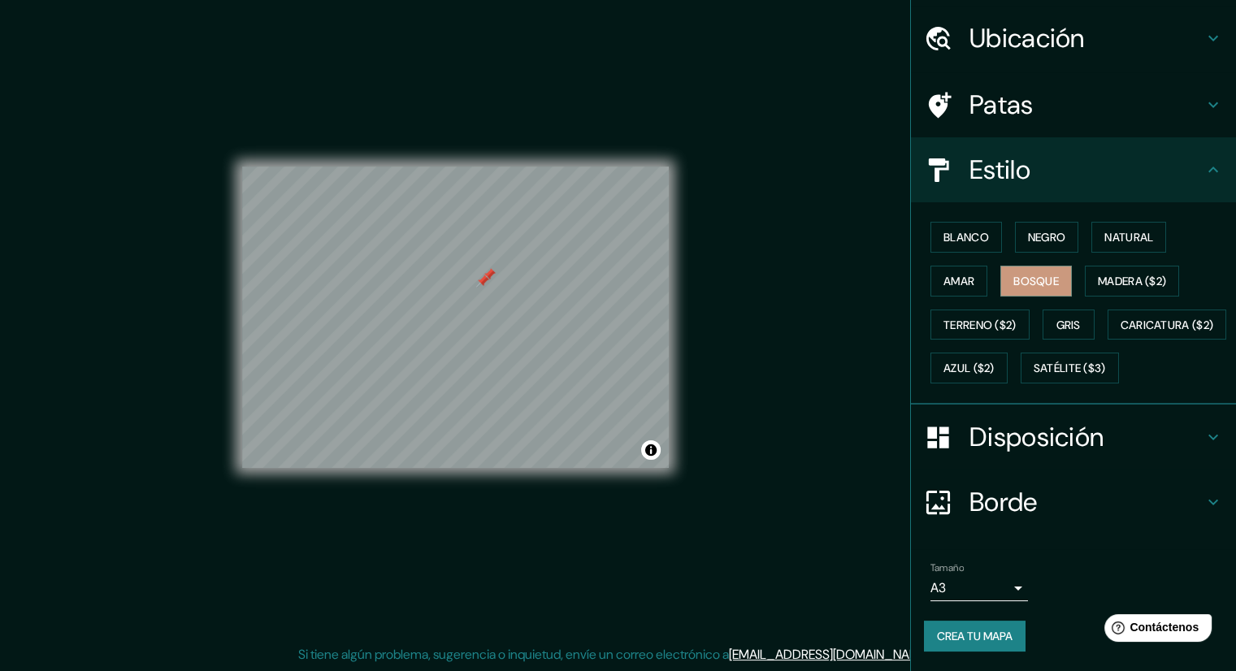
click at [491, 280] on div at bounding box center [489, 274] width 13 height 13
click at [1135, 274] on font "Madera ($2)" at bounding box center [1132, 281] width 68 height 15
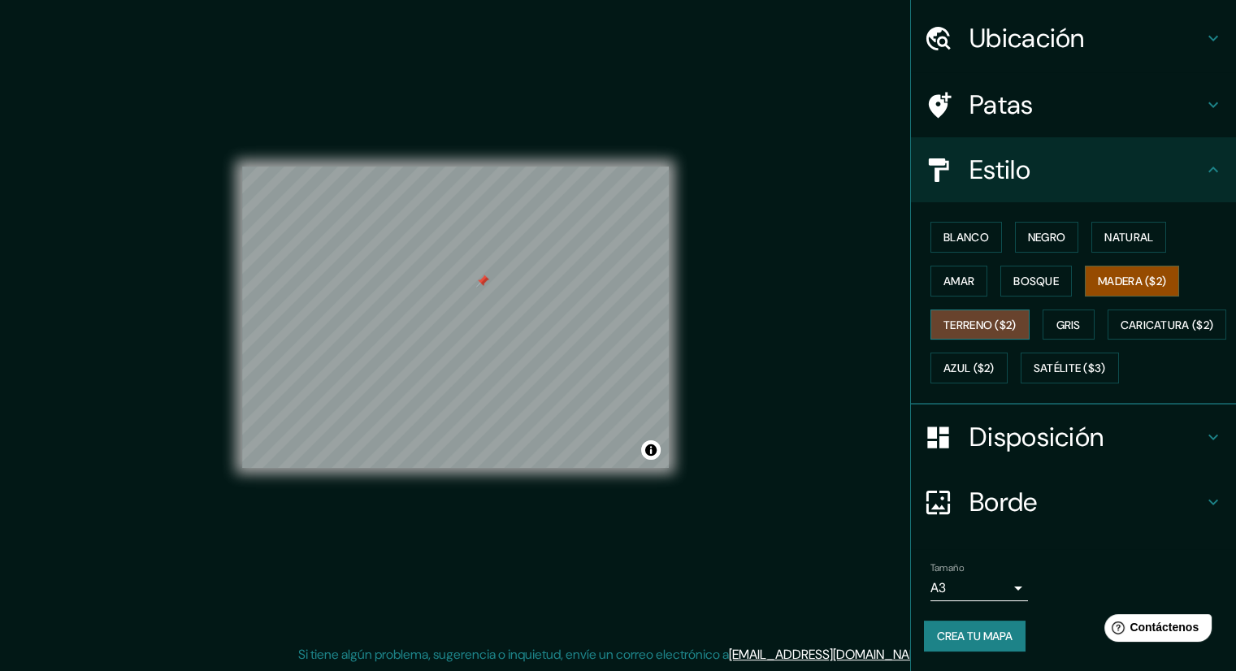
click at [993, 318] on font "Terreno ($2)" at bounding box center [980, 325] width 73 height 15
click at [1057, 318] on font "Gris" at bounding box center [1069, 325] width 24 height 15
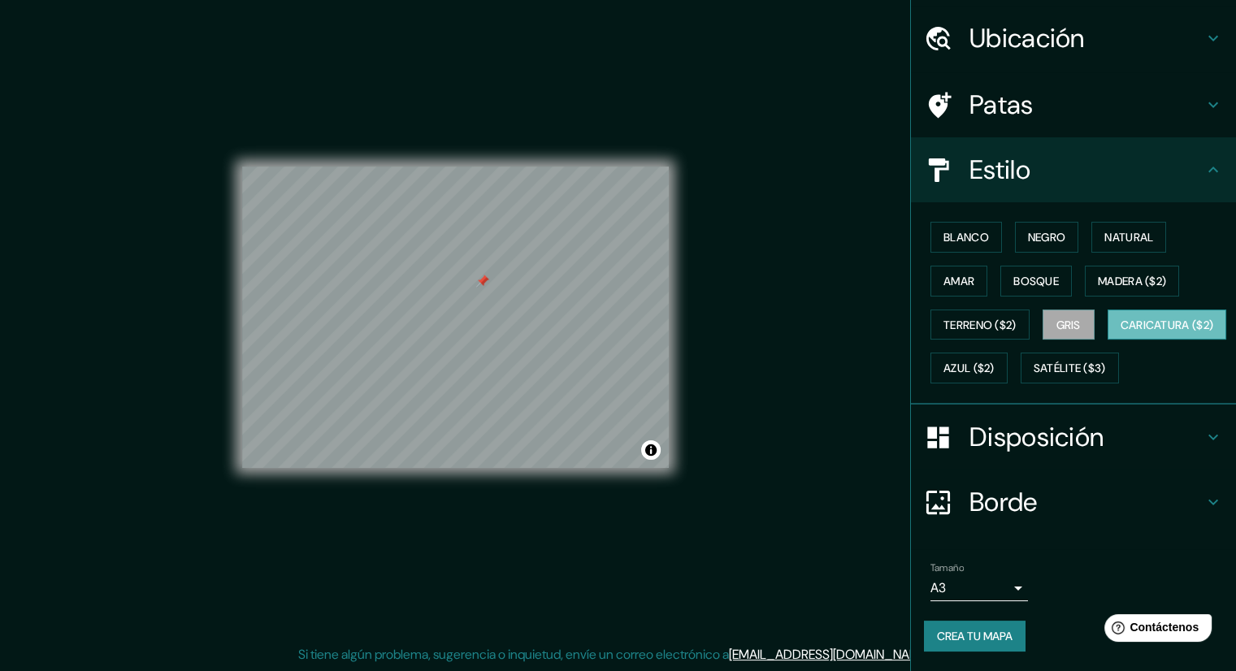
click at [1121, 335] on font "Caricatura ($2)" at bounding box center [1167, 325] width 93 height 21
click at [995, 362] on font "Azul ($2)" at bounding box center [969, 369] width 51 height 15
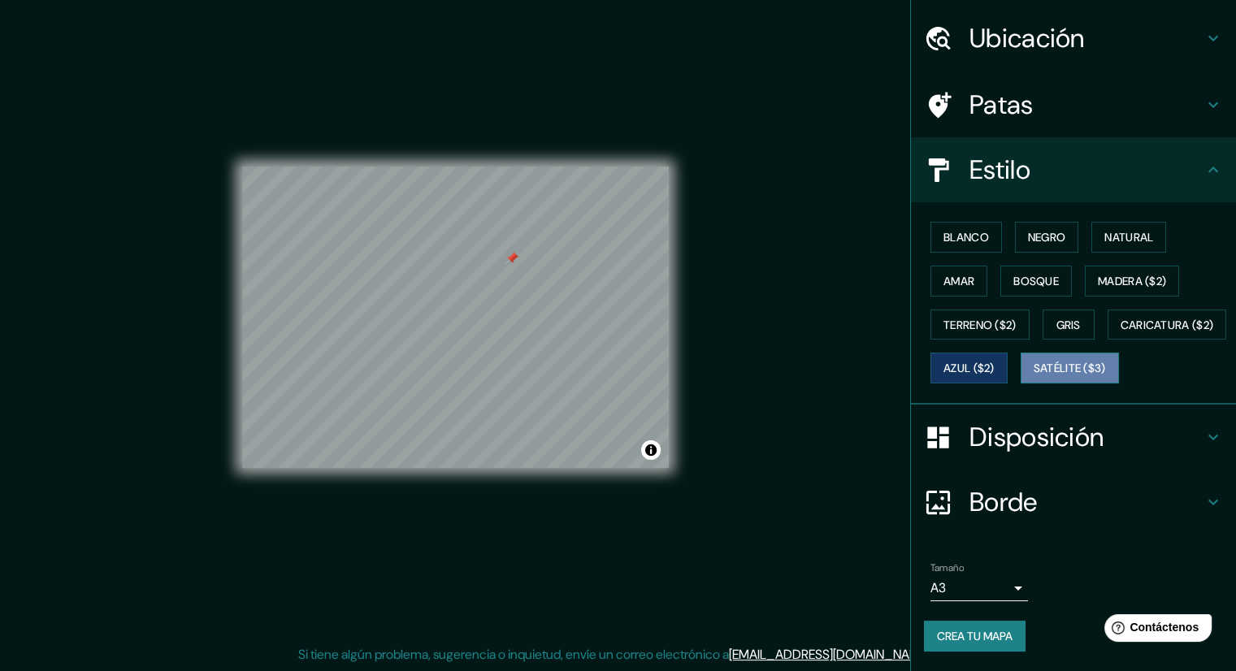
click at [1034, 370] on font "Satélite ($3)" at bounding box center [1070, 369] width 72 height 15
